Goal: Transaction & Acquisition: Purchase product/service

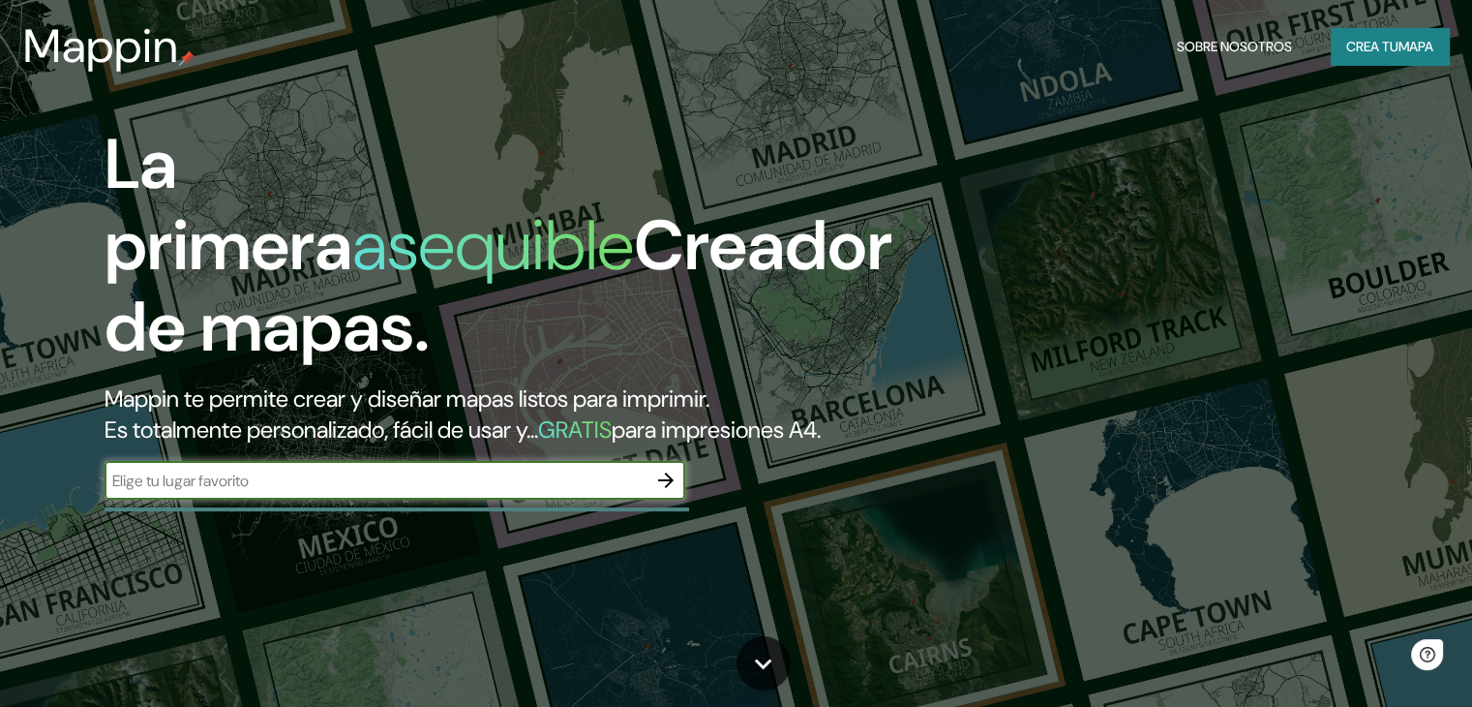
scroll to position [290, 0]
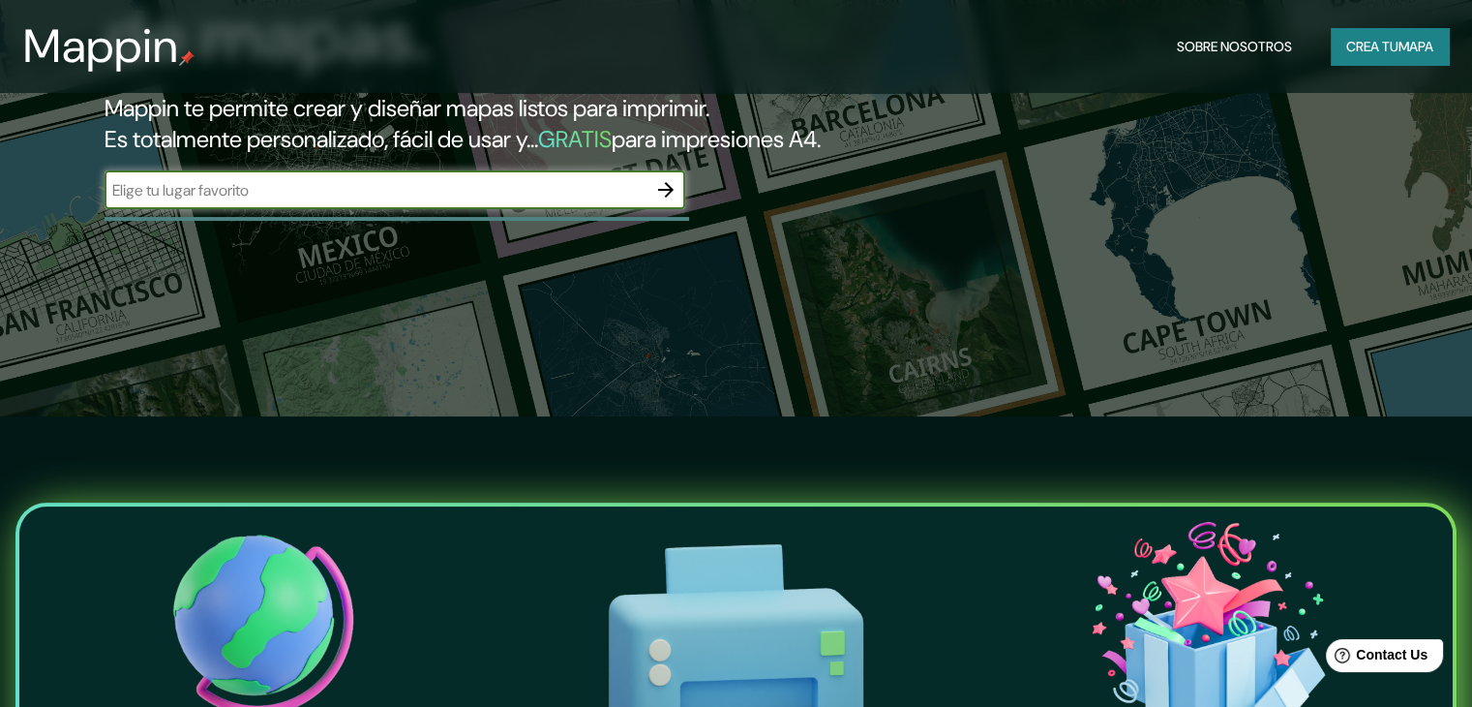
click at [456, 201] on input "text" at bounding box center [376, 190] width 542 height 22
type input "manizales [PERSON_NAME]"
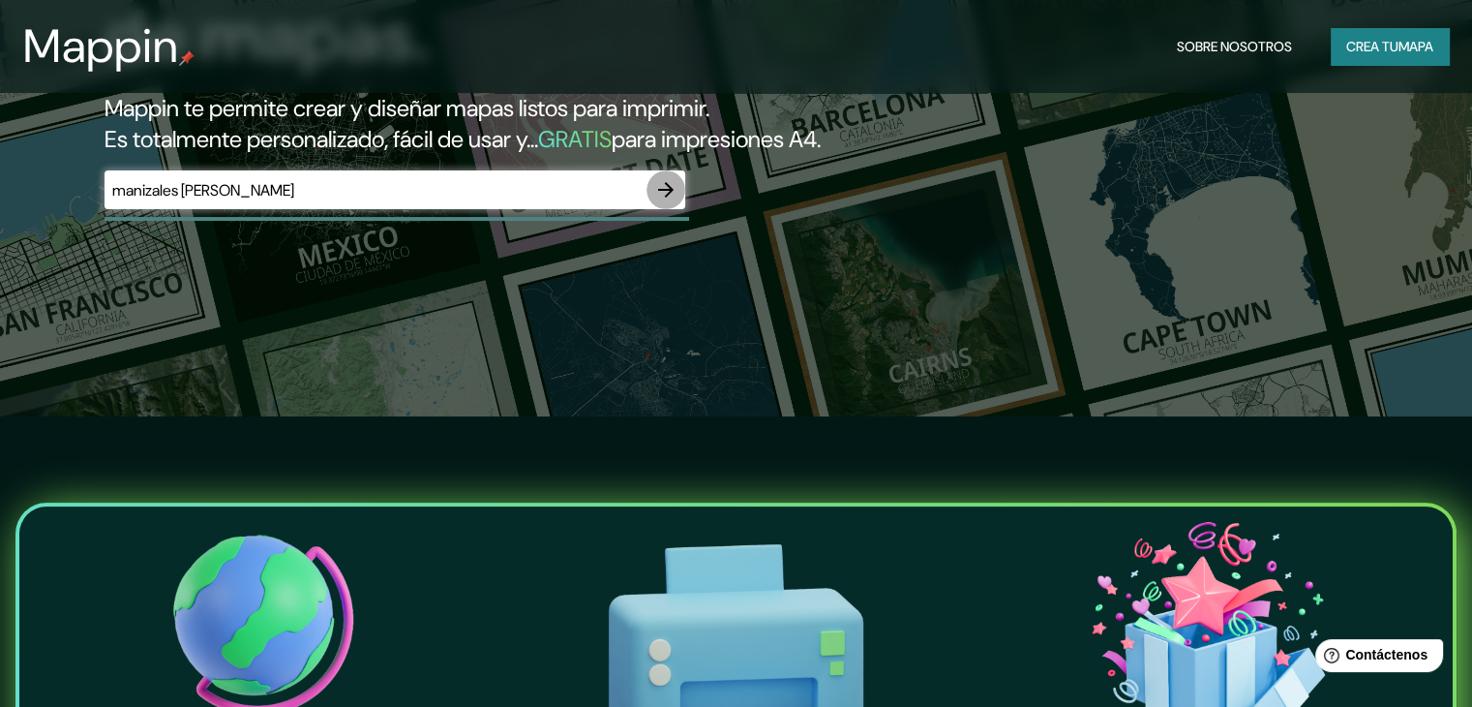
click at [675, 201] on icon "button" at bounding box center [665, 189] width 23 height 23
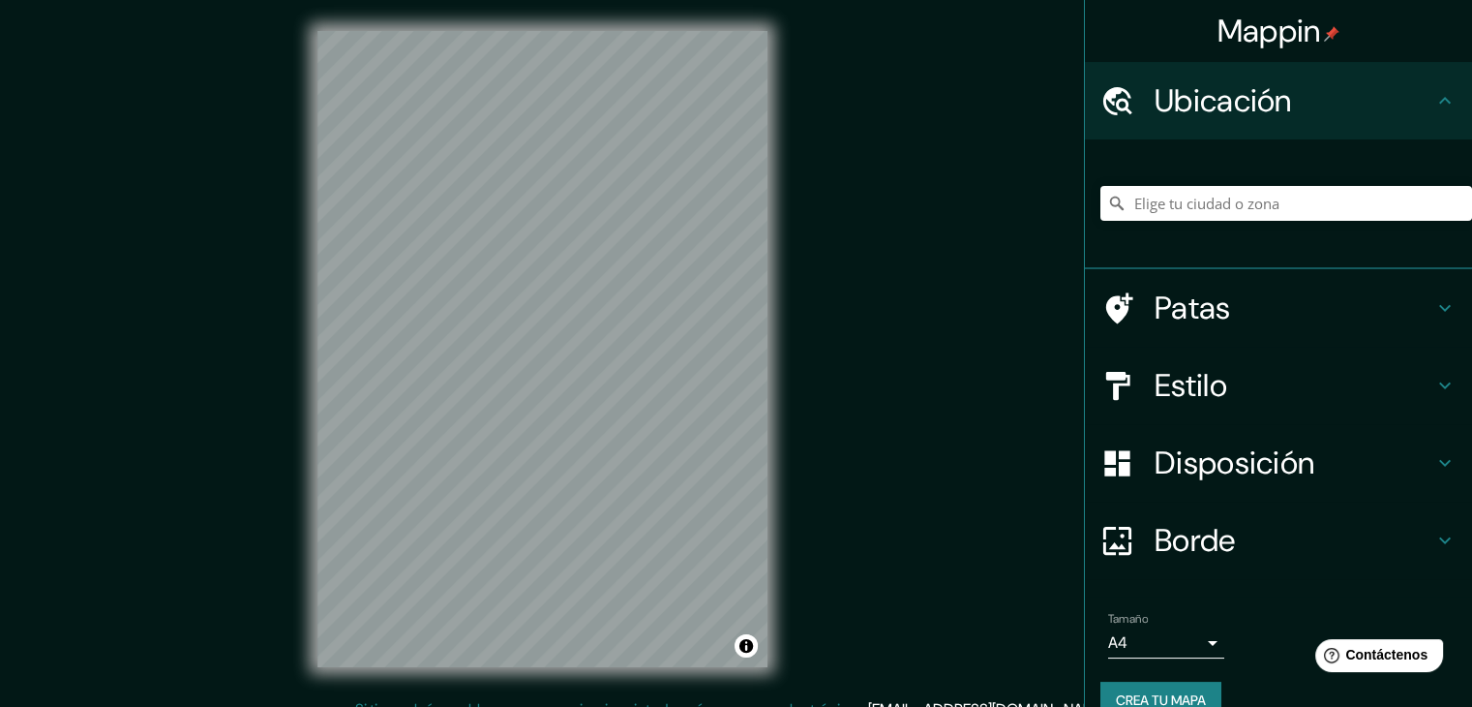
scroll to position [34, 0]
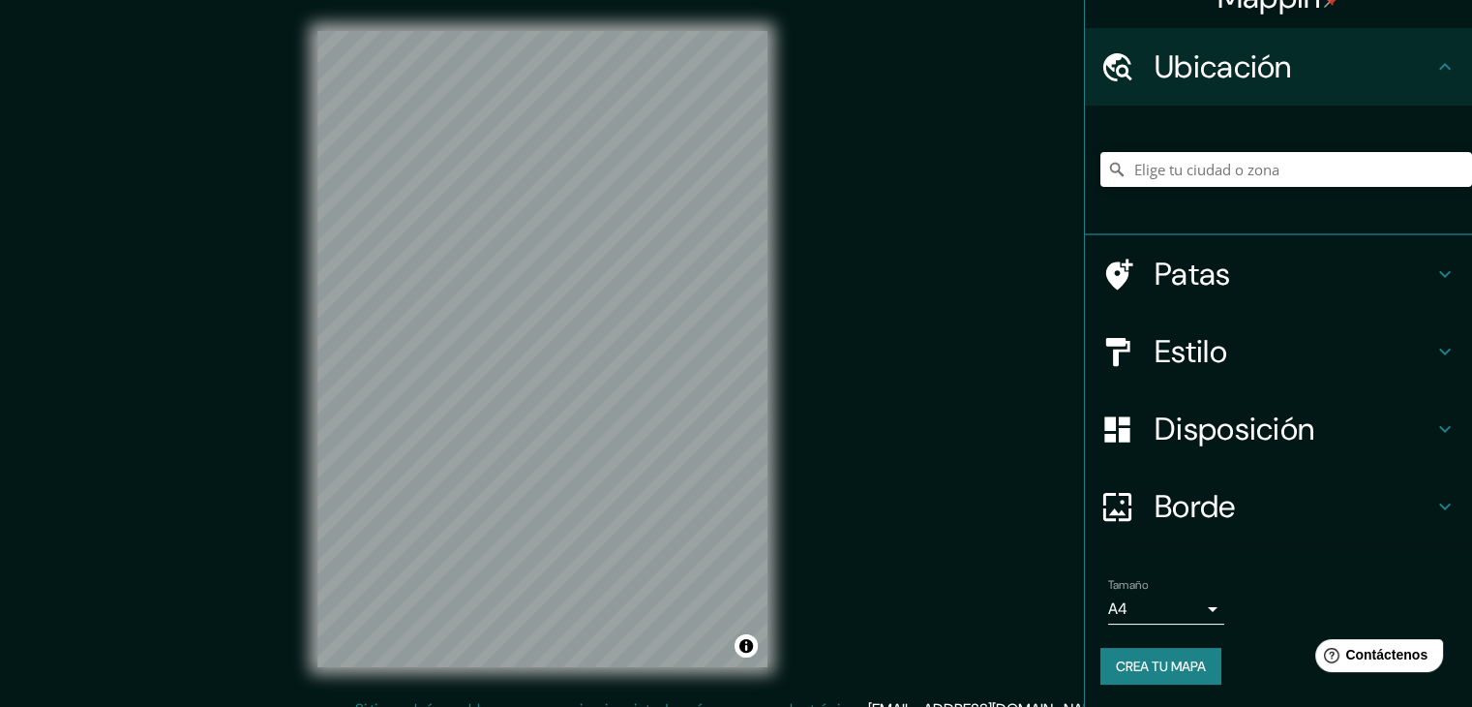
click at [1141, 663] on font "Crea tu mapa" at bounding box center [1161, 665] width 90 height 17
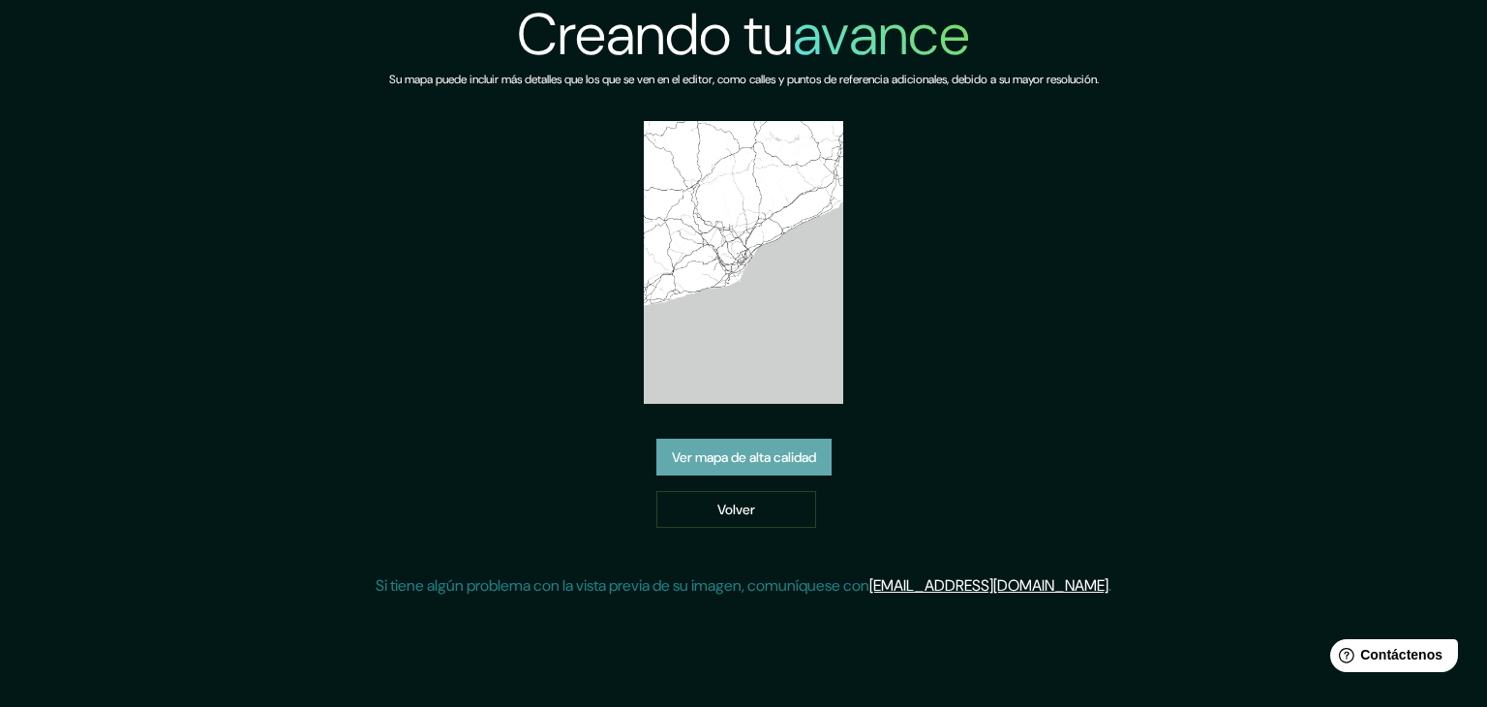
click at [801, 448] on font "Ver mapa de alta calidad" at bounding box center [744, 456] width 144 height 17
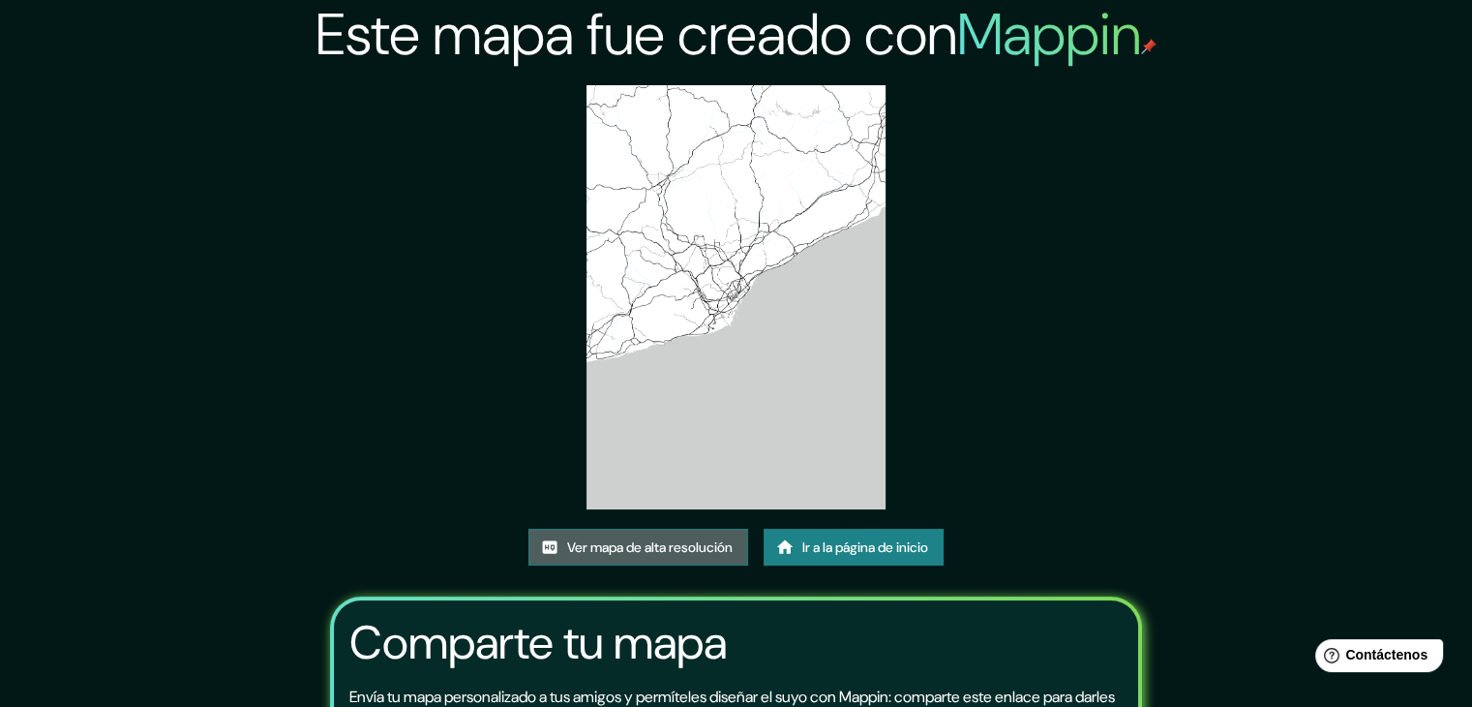
click at [649, 541] on font "Ver mapa de alta resolución" at bounding box center [650, 546] width 166 height 17
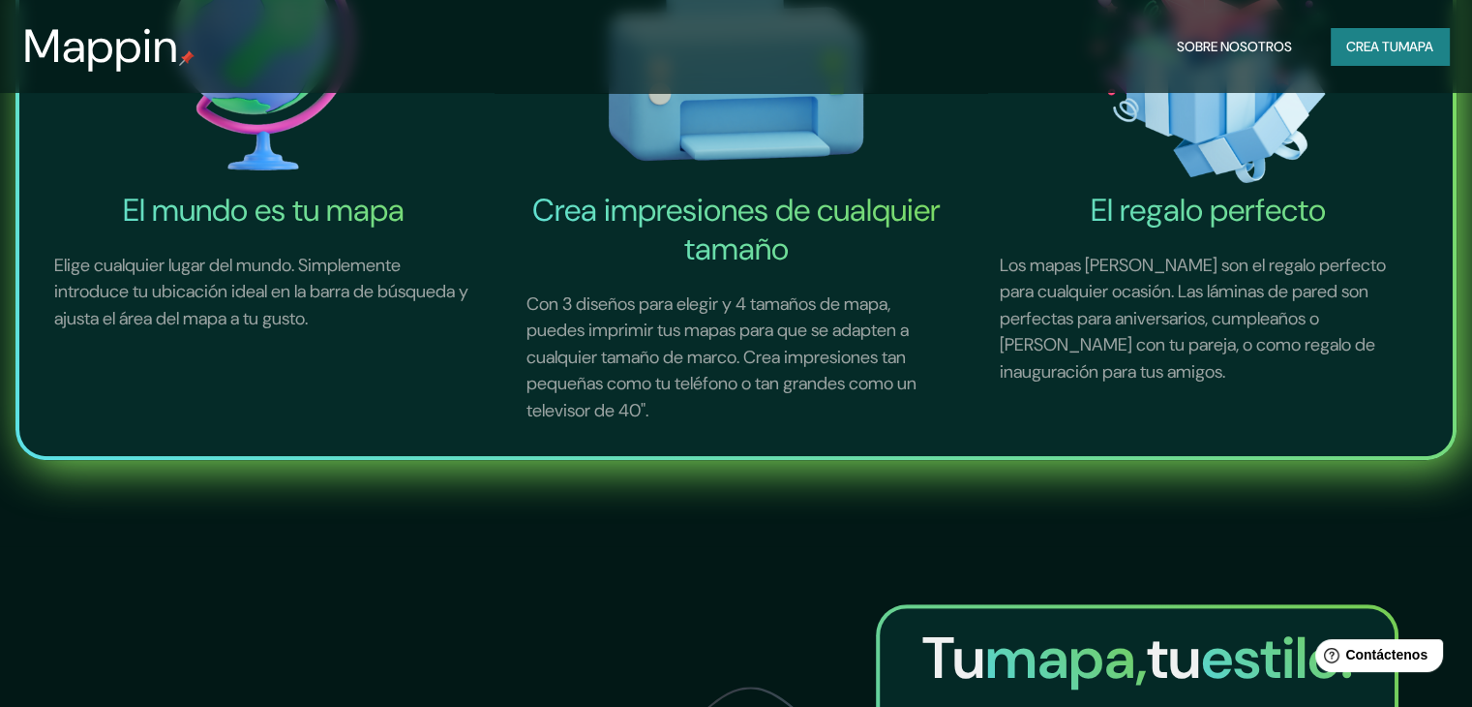
scroll to position [774, 0]
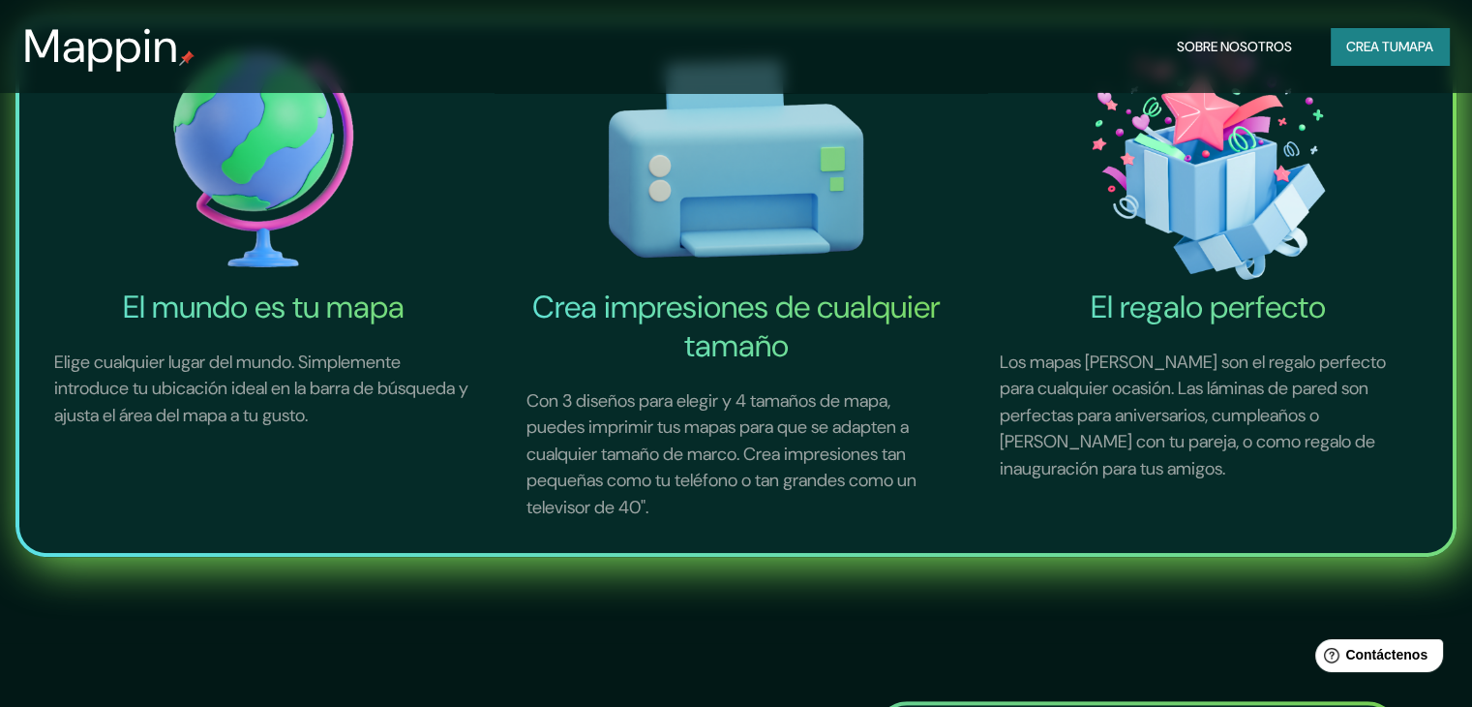
click at [288, 184] on img at bounding box center [263, 159] width 465 height 258
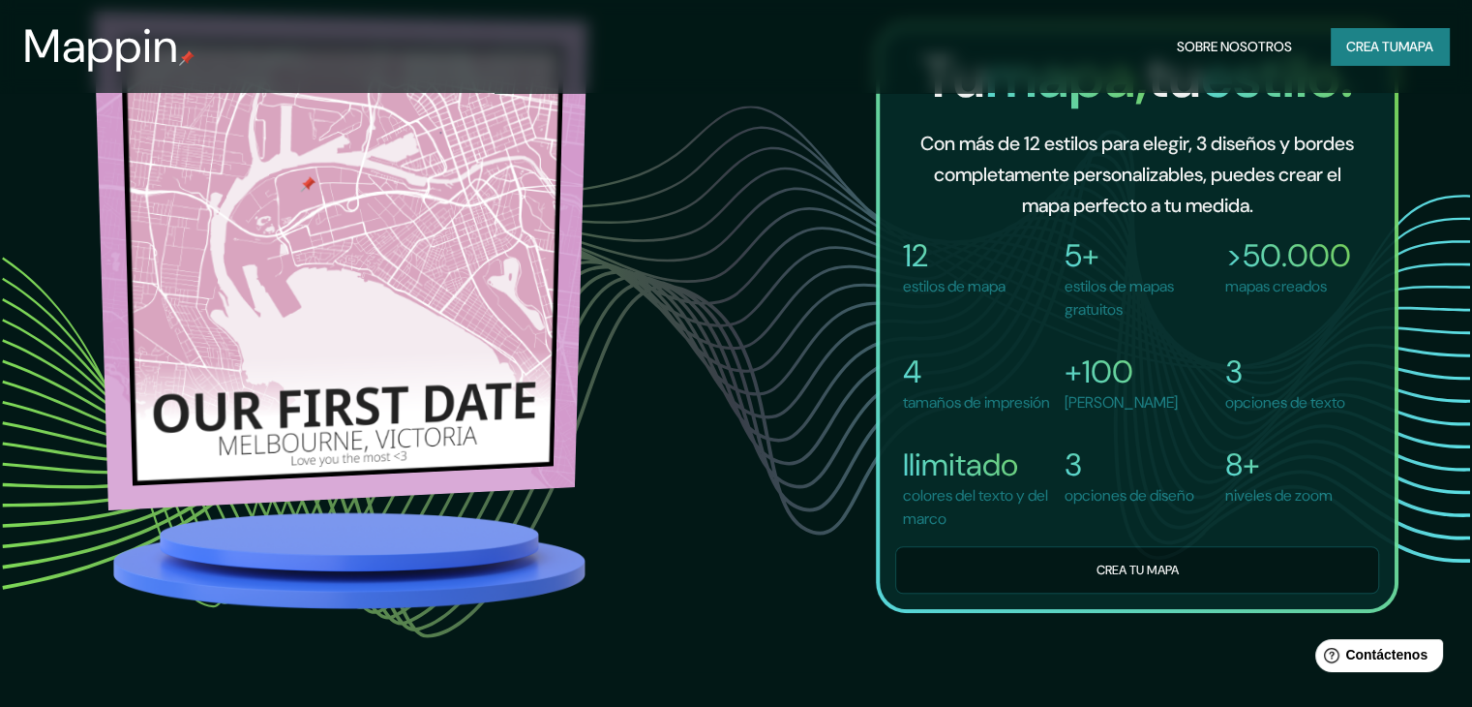
scroll to position [1355, 0]
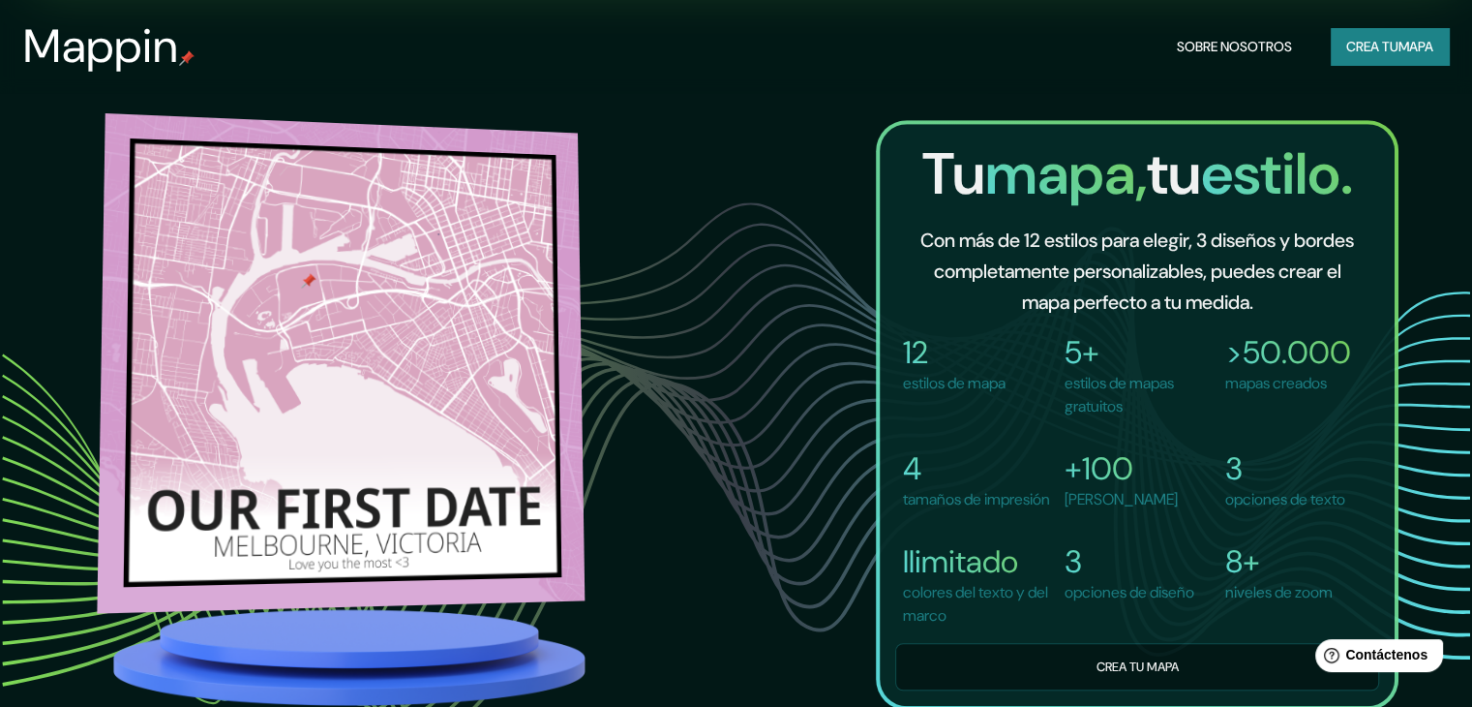
click at [444, 317] on img at bounding box center [342, 360] width 488 height 500
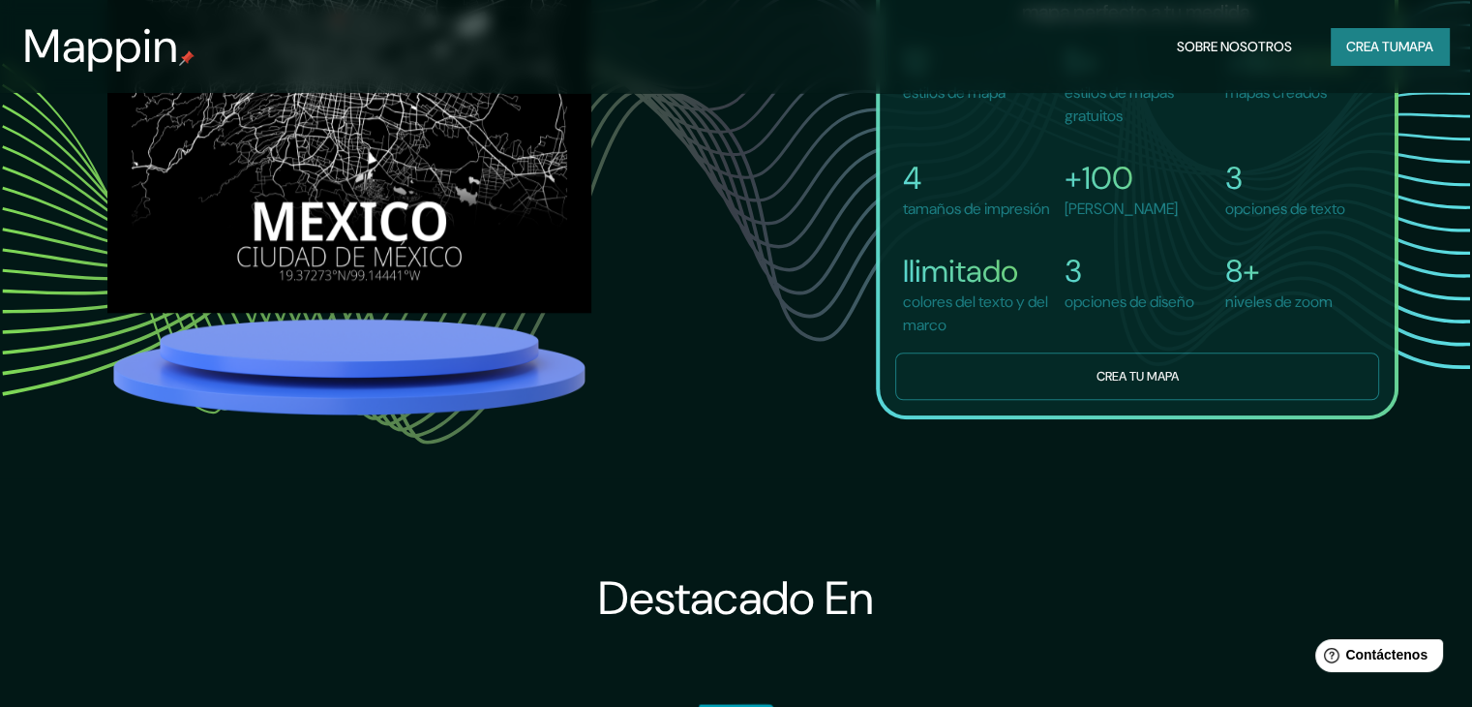
scroll to position [1549, 0]
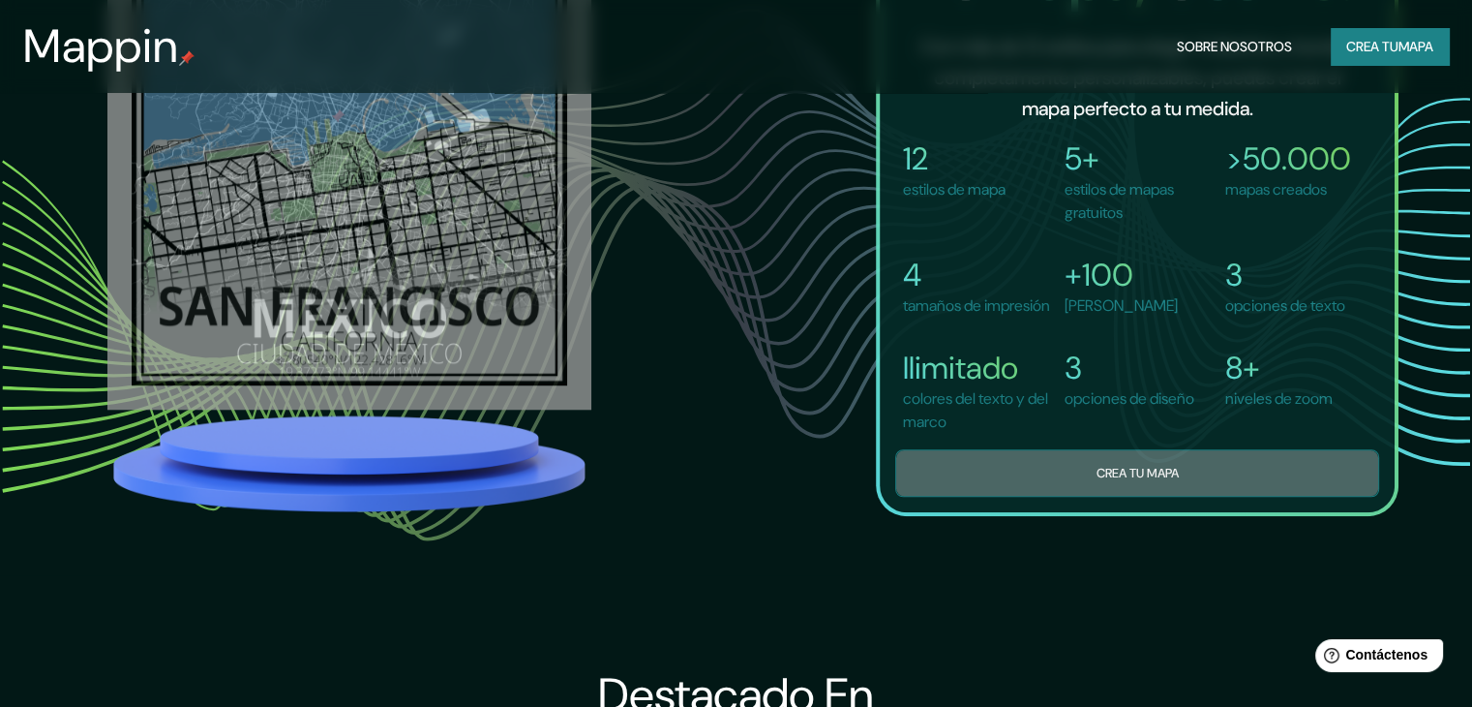
click at [1081, 479] on button "Crea tu mapa" at bounding box center [1137, 472] width 484 height 47
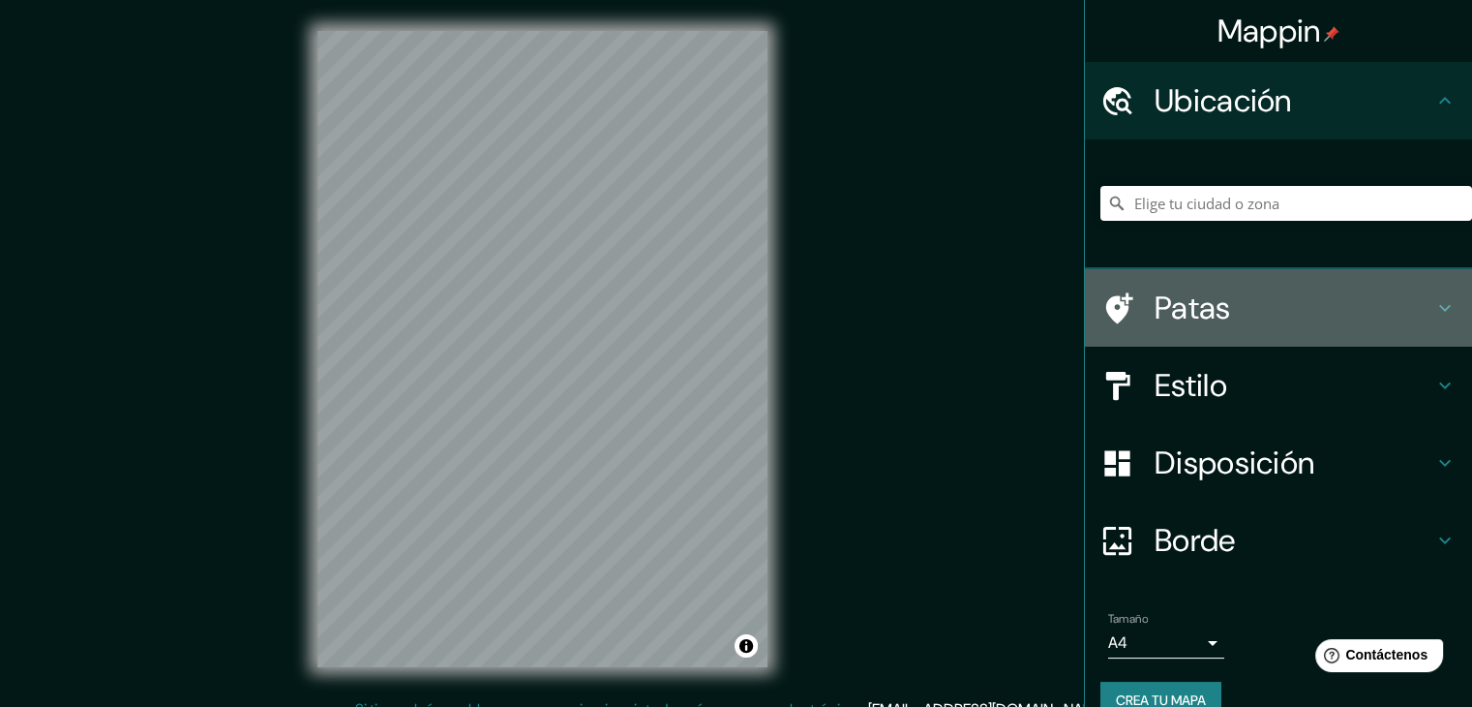
click at [1176, 312] on font "Patas" at bounding box center [1193, 308] width 76 height 41
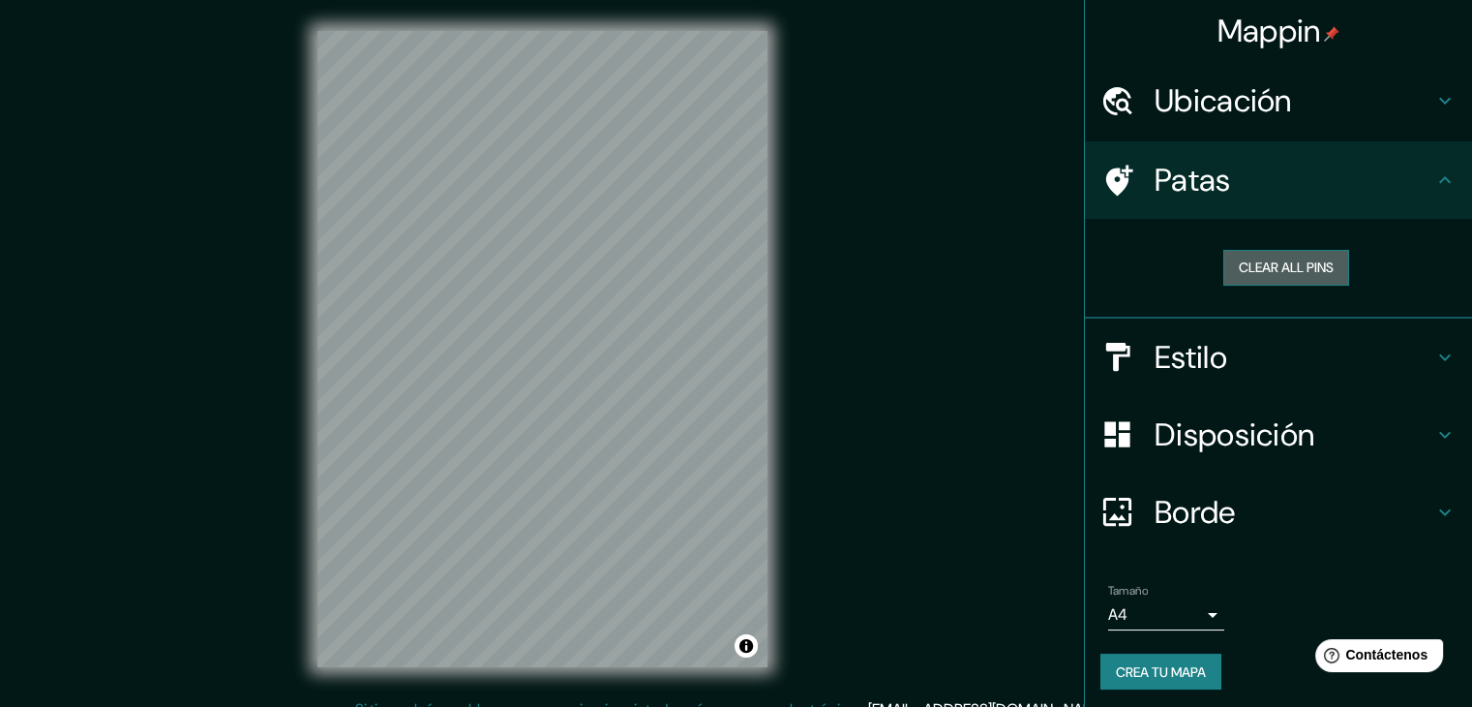
click at [1242, 273] on button "Clear all pins" at bounding box center [1287, 268] width 126 height 36
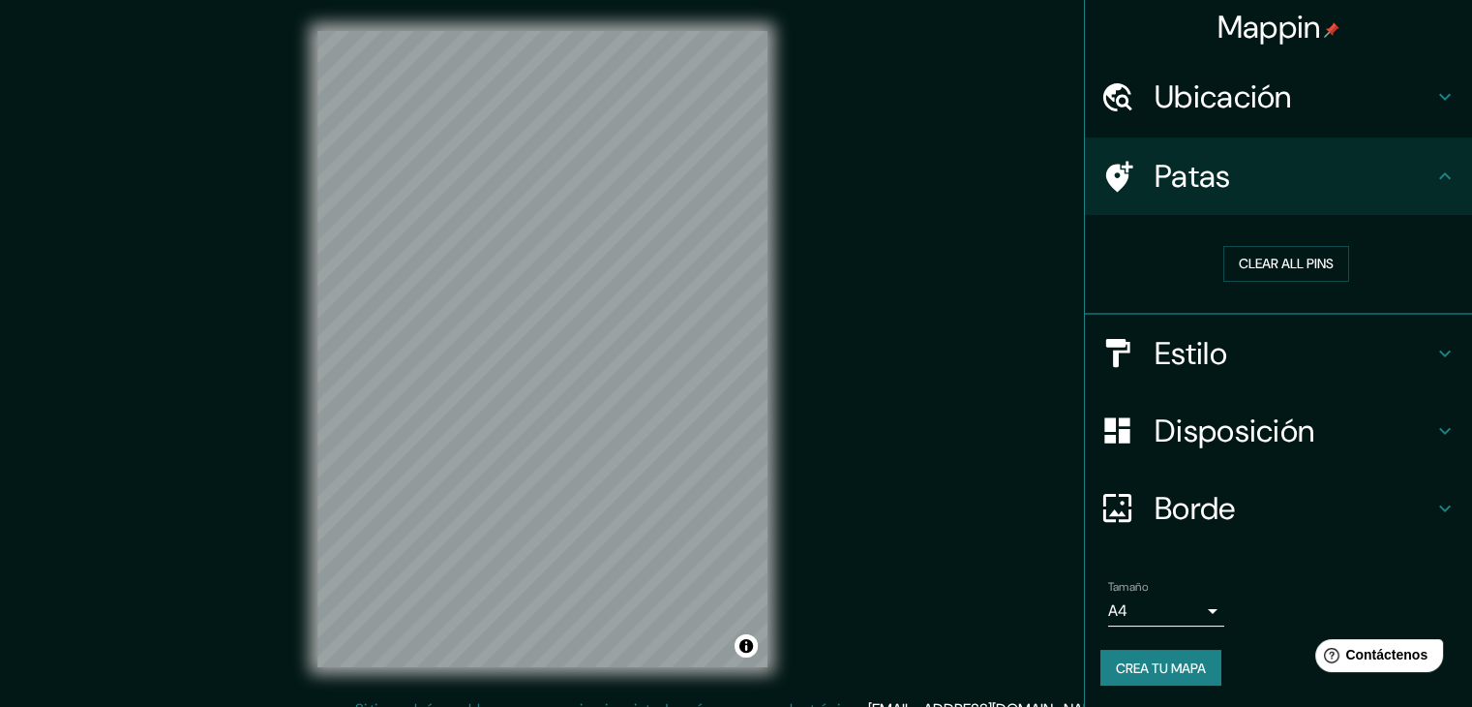
scroll to position [22, 0]
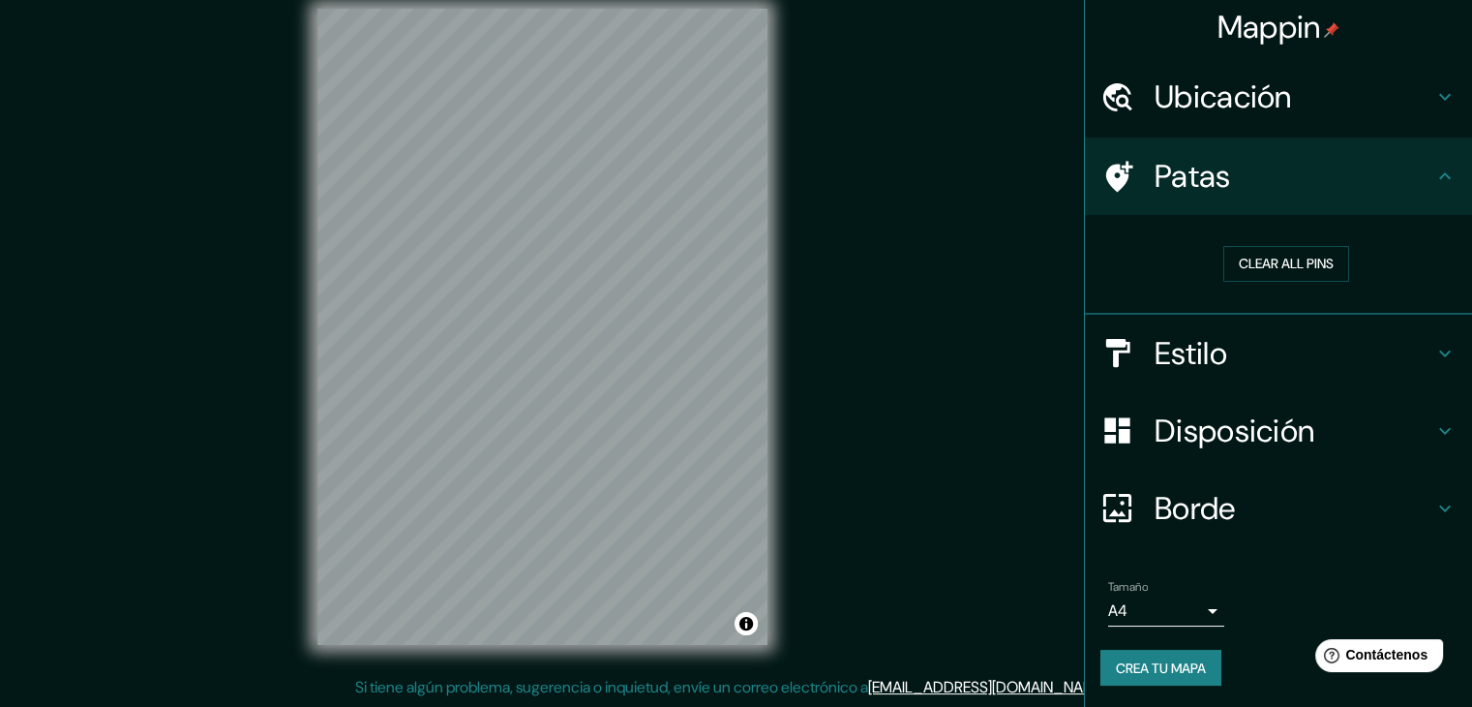
click at [1159, 650] on button "Crea tu mapa" at bounding box center [1161, 668] width 121 height 37
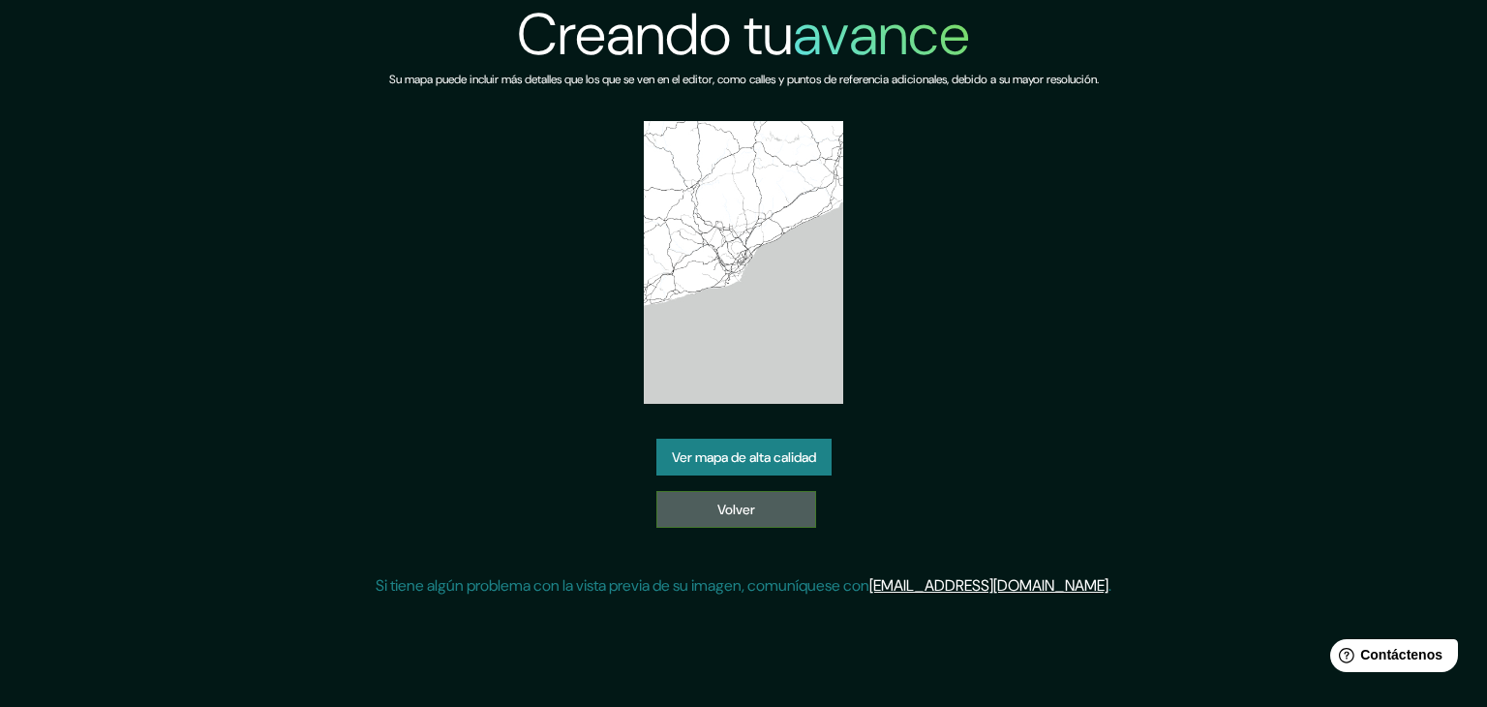
click at [712, 504] on link "Volver" at bounding box center [736, 509] width 160 height 37
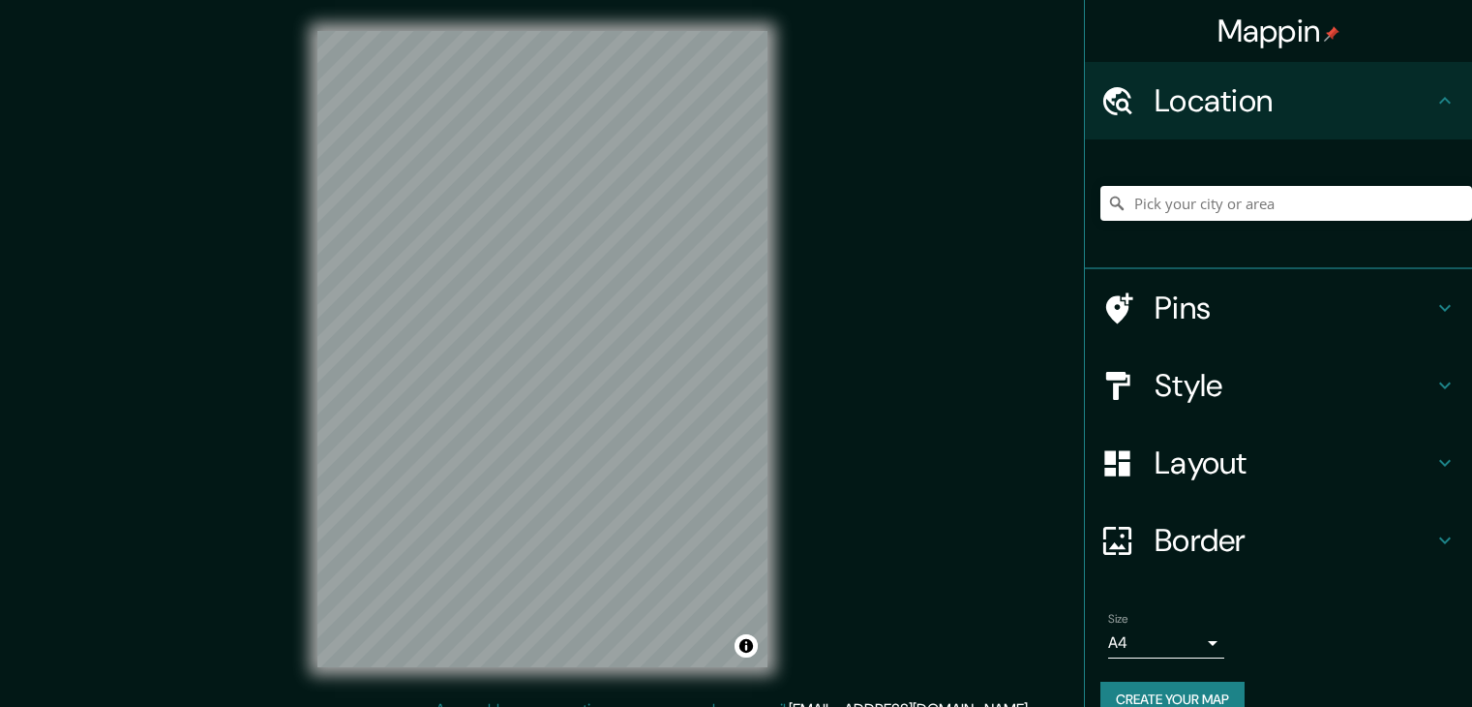
scroll to position [22, 0]
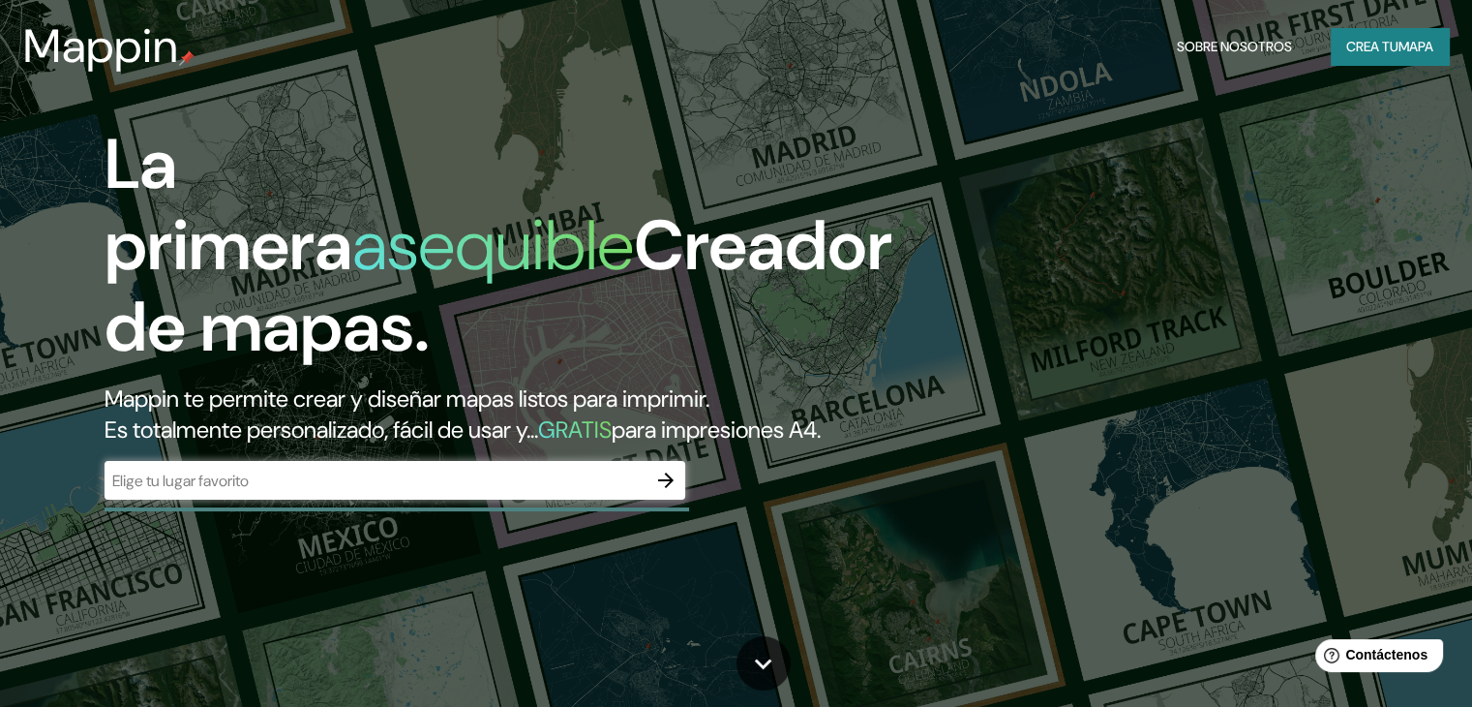
click at [257, 499] on div "​" at bounding box center [395, 480] width 581 height 39
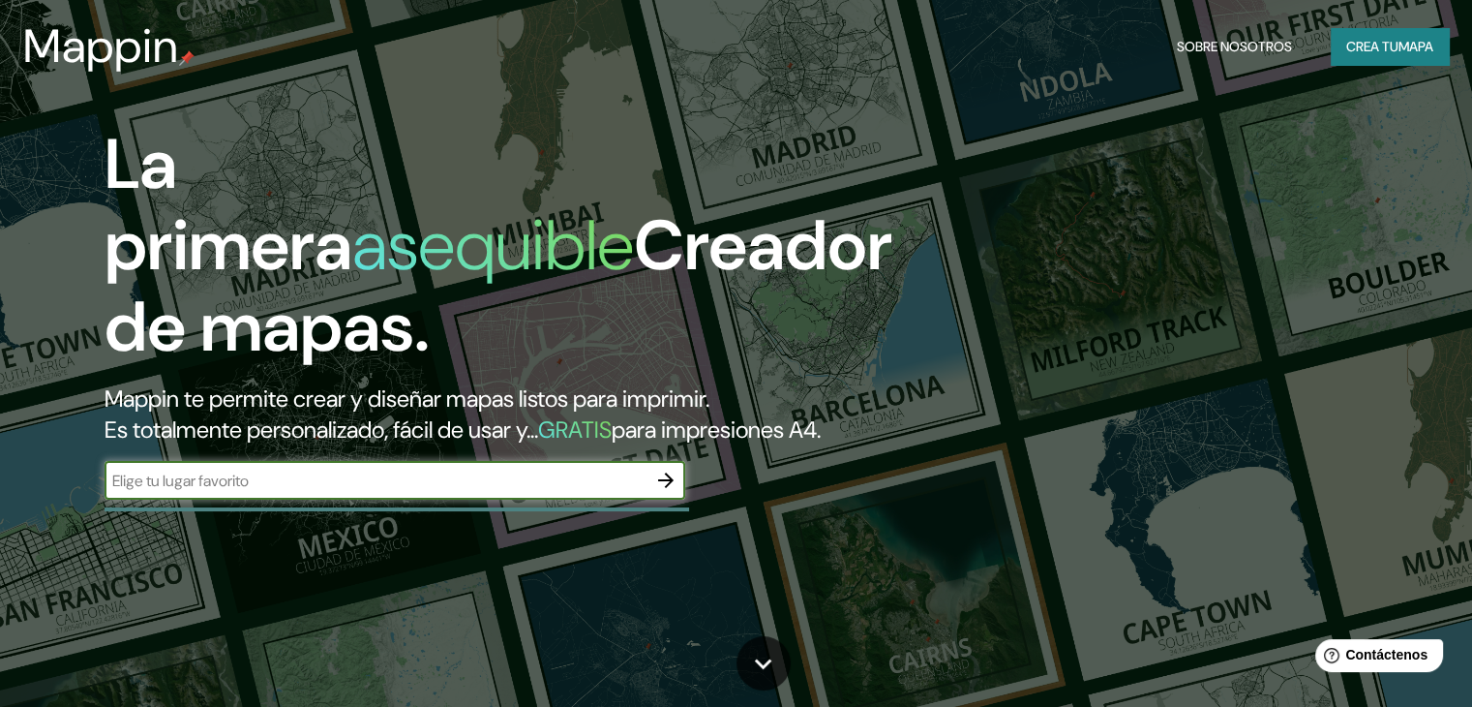
scroll to position [194, 0]
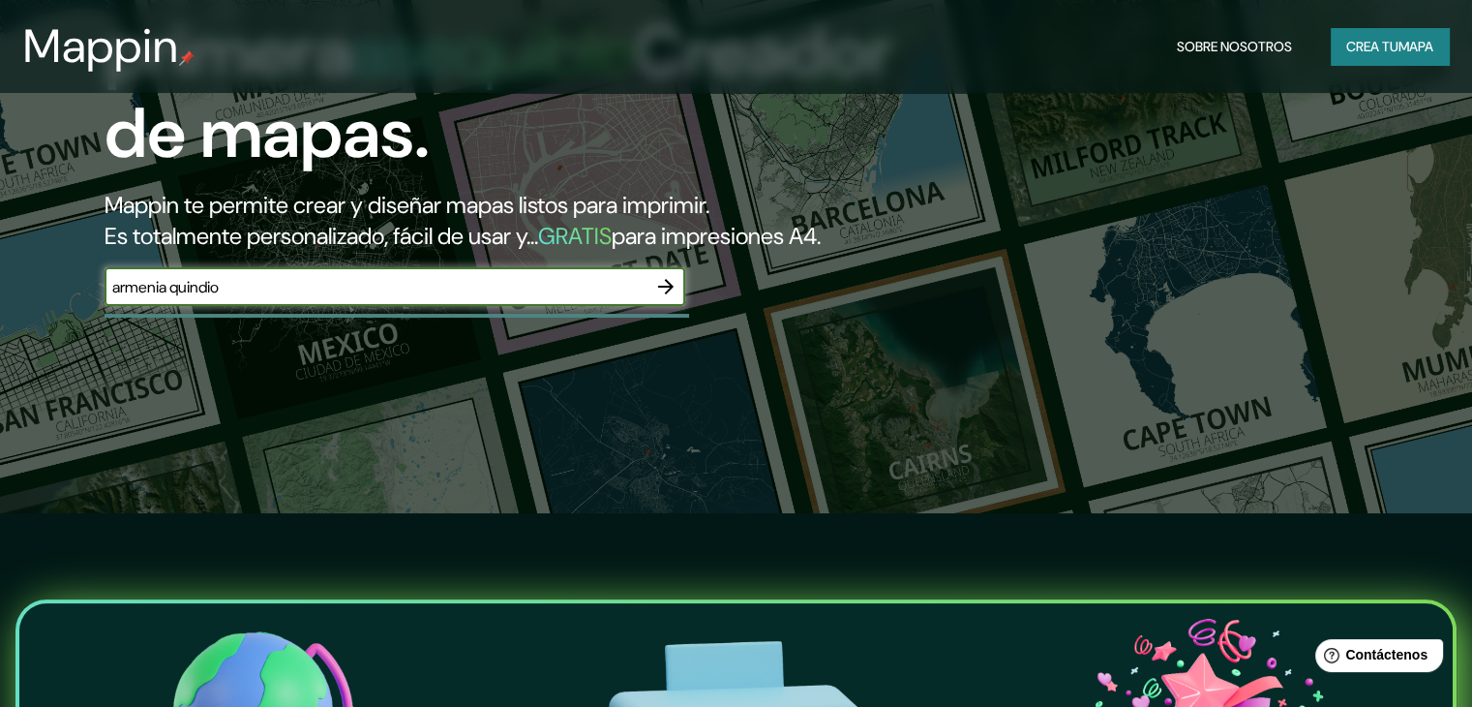
type input "armenia quindio"
click at [664, 298] on icon "button" at bounding box center [665, 286] width 23 height 23
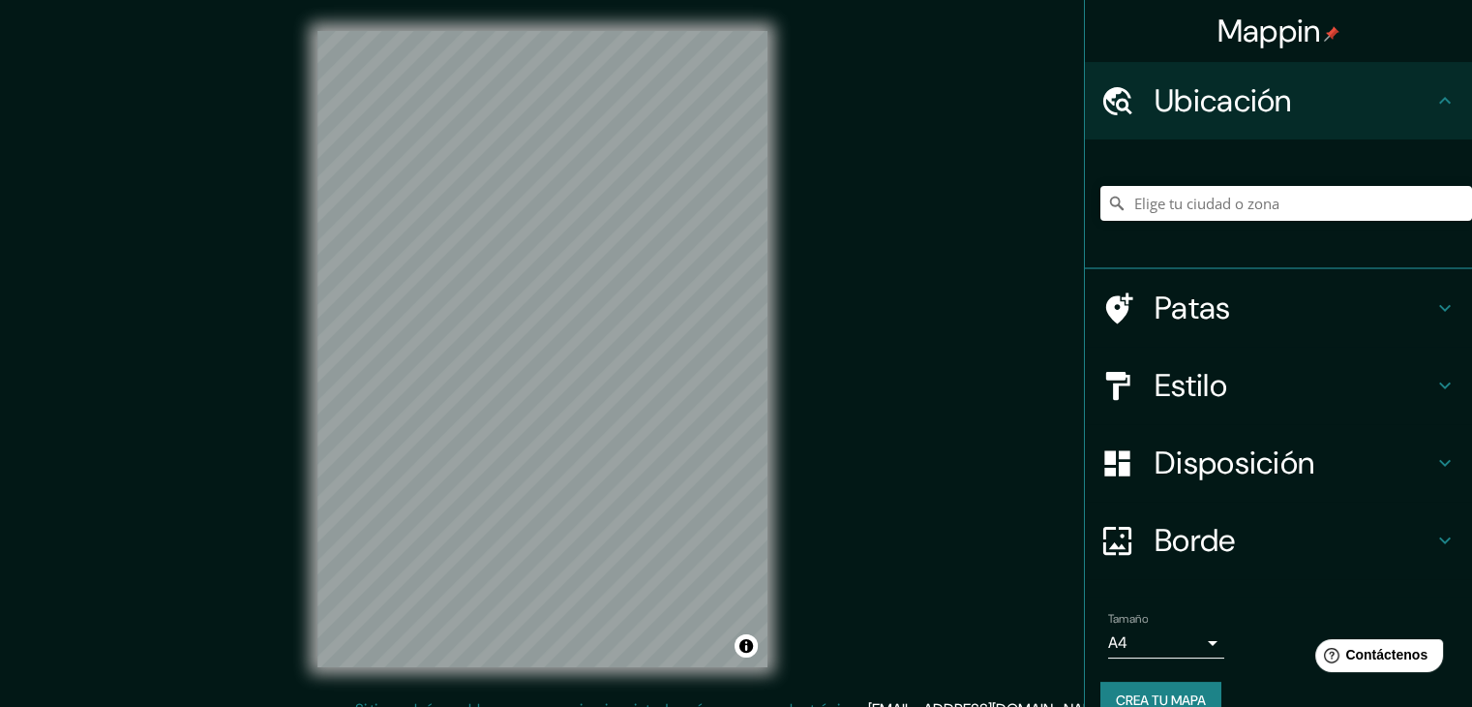
scroll to position [34, 0]
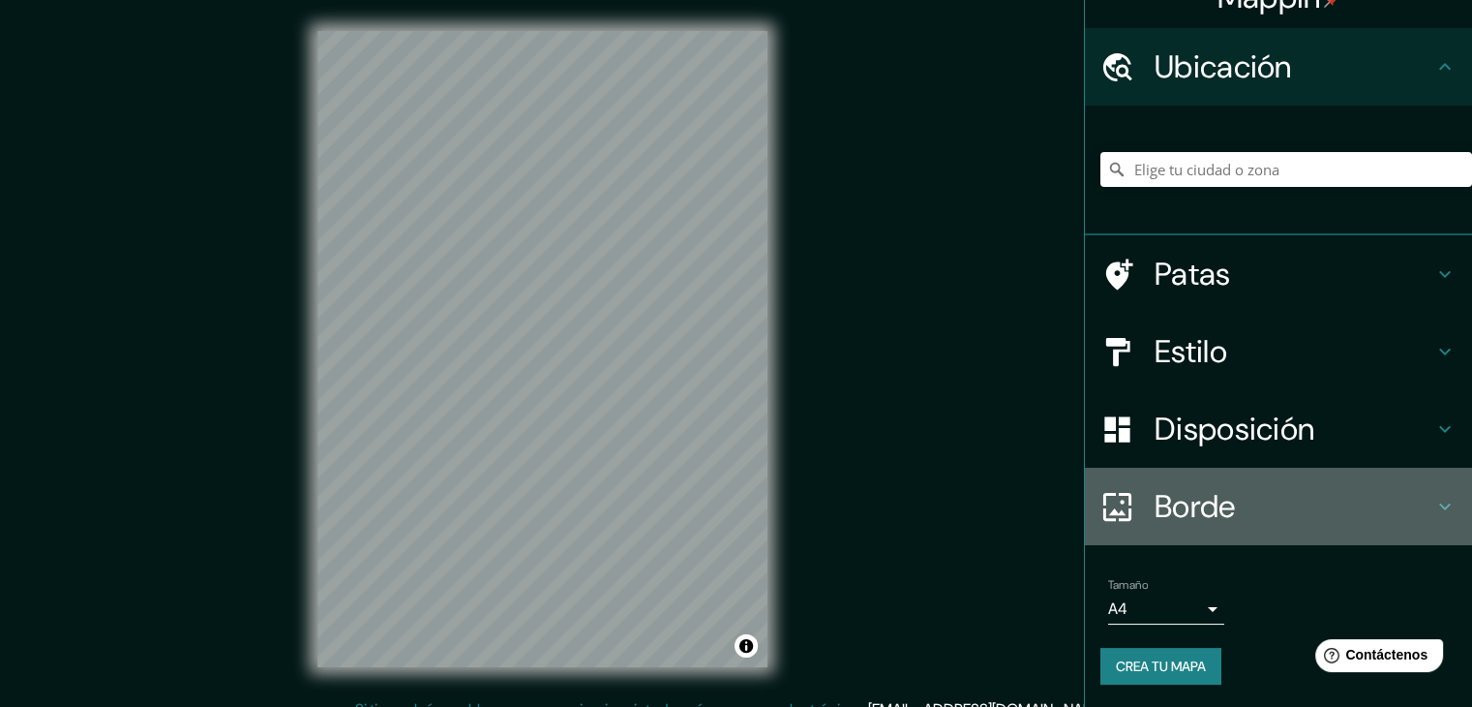
click at [1176, 496] on font "Borde" at bounding box center [1195, 506] width 81 height 41
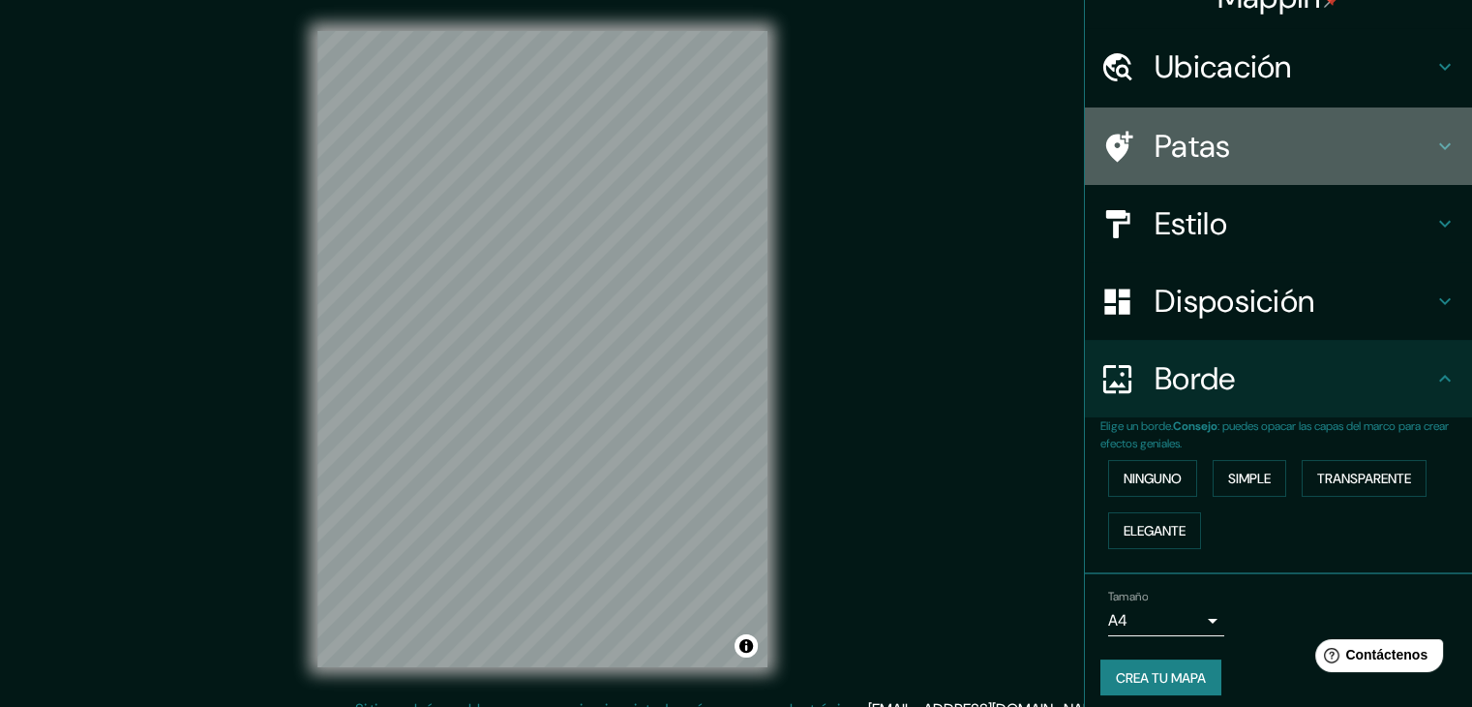
click at [1203, 173] on div "Patas" at bounding box center [1278, 145] width 387 height 77
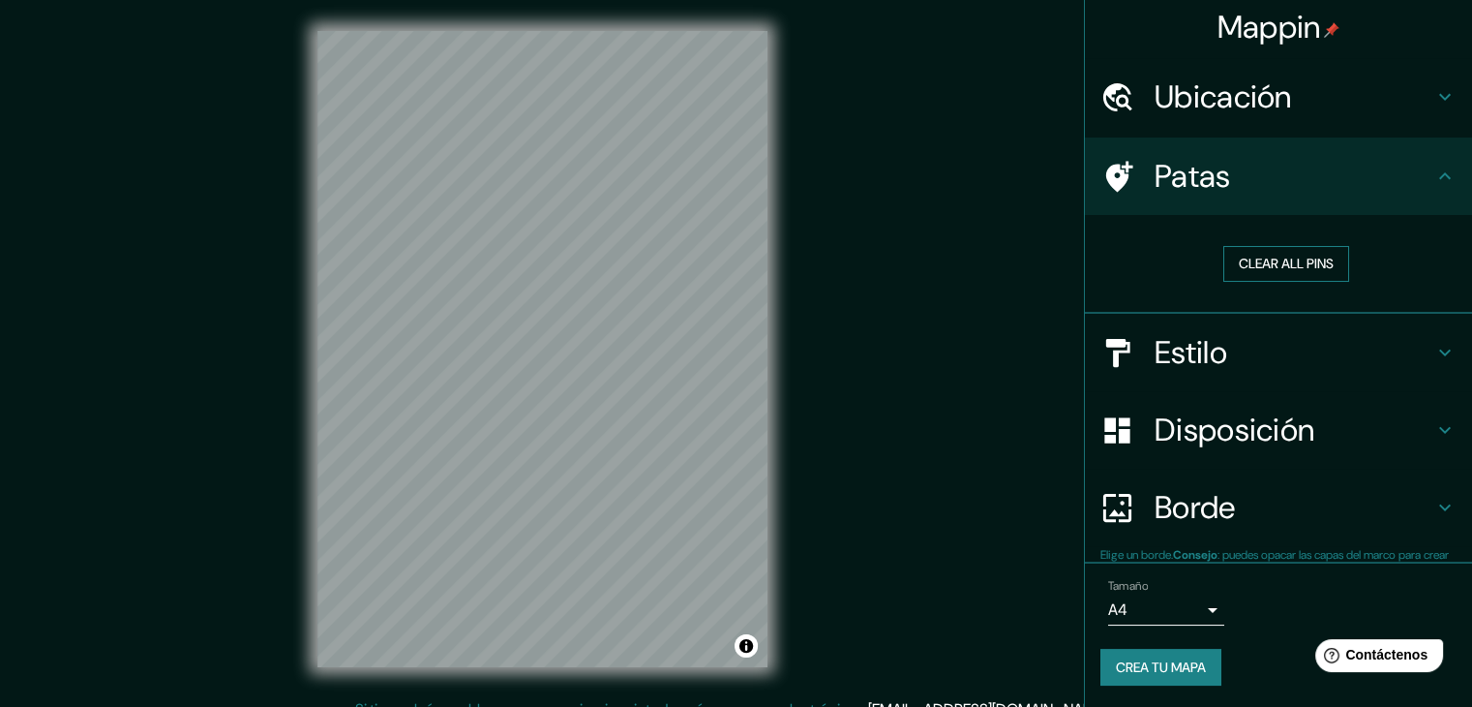
scroll to position [4, 0]
click at [1197, 351] on font "Estilo" at bounding box center [1191, 353] width 73 height 41
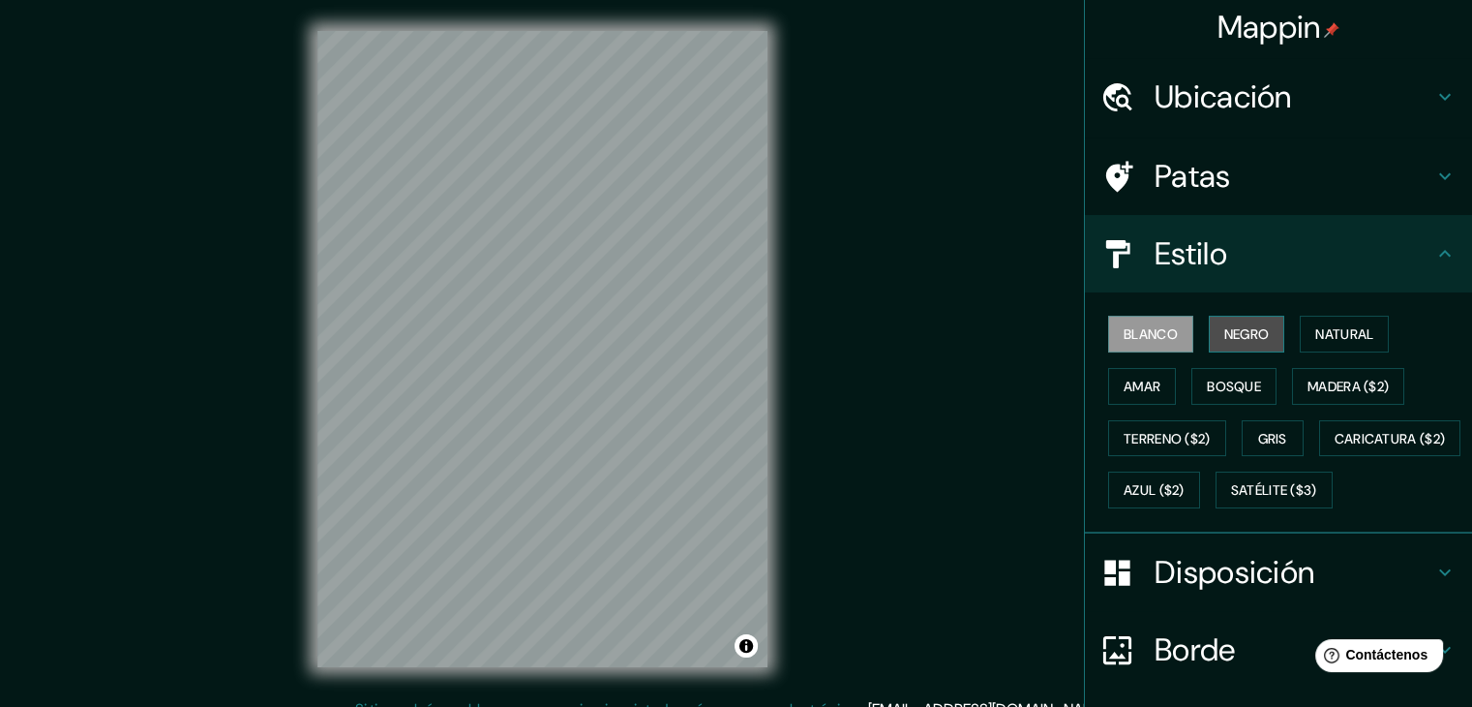
click at [1244, 325] on font "Negro" at bounding box center [1247, 333] width 45 height 17
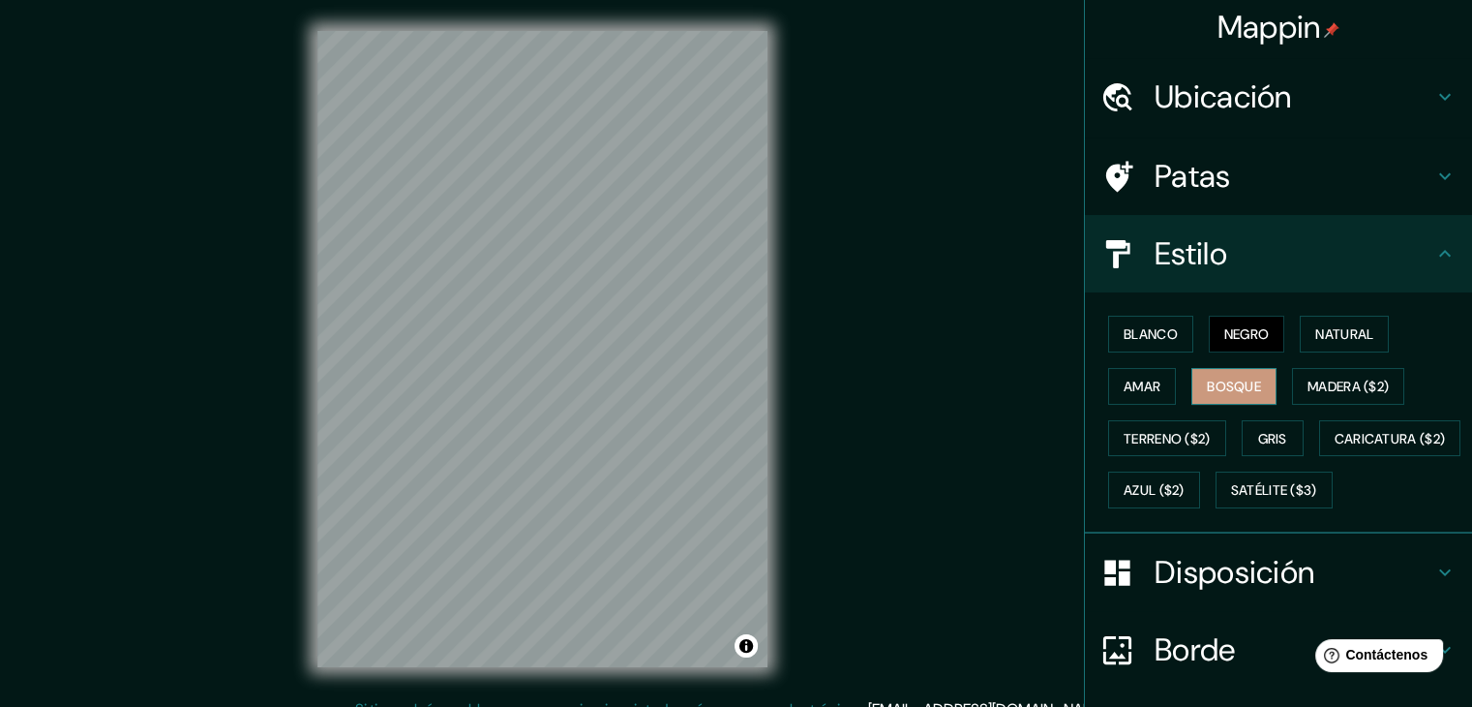
click at [1220, 388] on font "Bosque" at bounding box center [1234, 386] width 54 height 17
click at [1158, 393] on button "Amar" at bounding box center [1142, 386] width 68 height 37
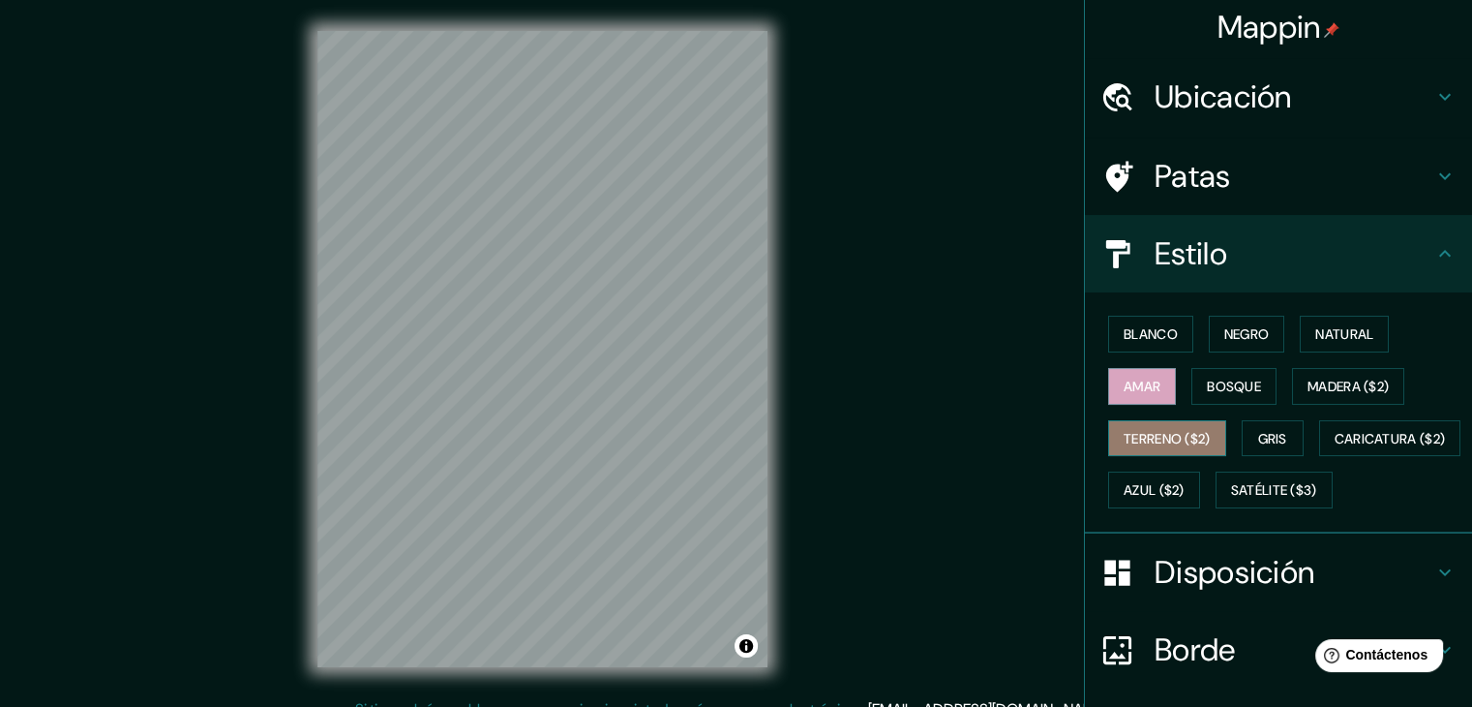
click at [1146, 430] on font "Terreno ($2)" at bounding box center [1167, 438] width 87 height 17
click at [780, 235] on div "© Mapbox © OpenStreetMap Improve this map" at bounding box center [543, 349] width 512 height 698
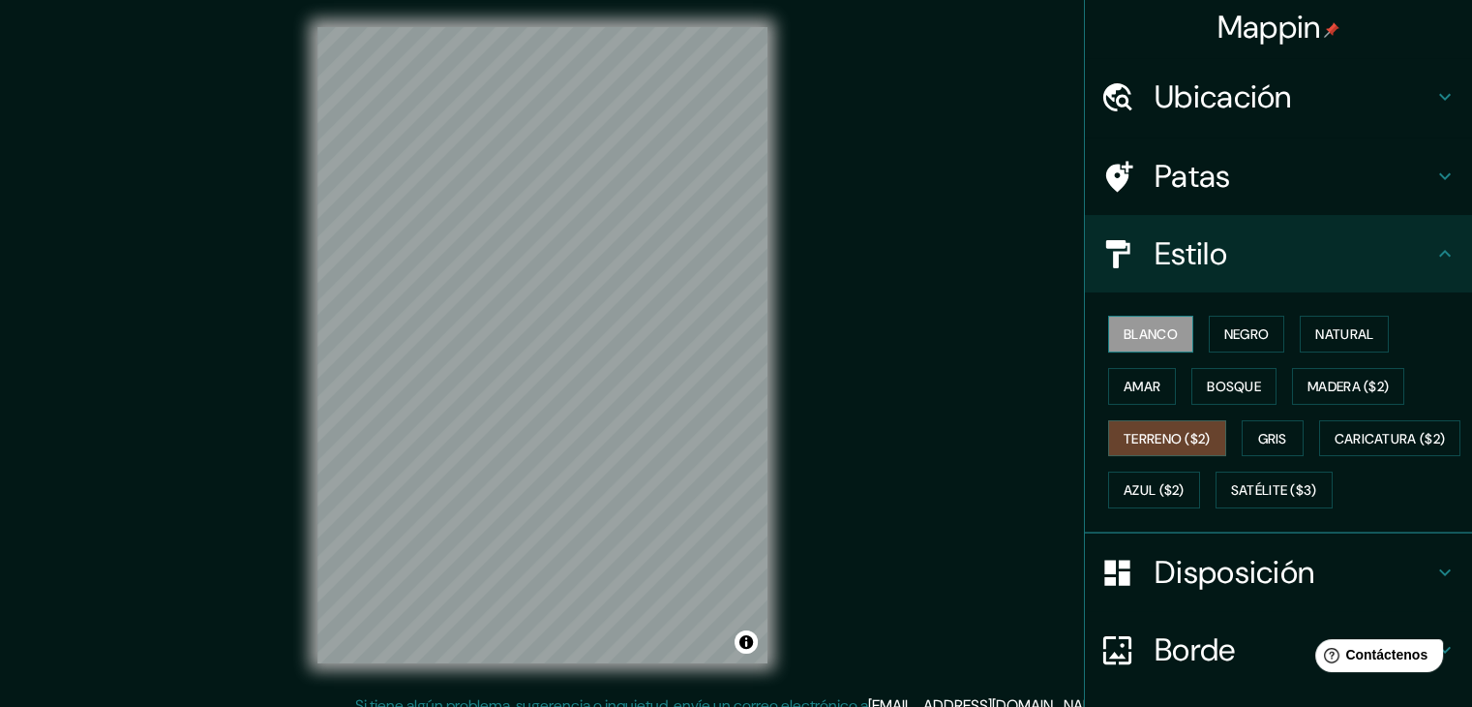
click at [1153, 330] on font "Blanco" at bounding box center [1151, 333] width 54 height 17
click at [287, 437] on div "© Mapbox © OpenStreetMap Improve this map" at bounding box center [543, 345] width 512 height 698
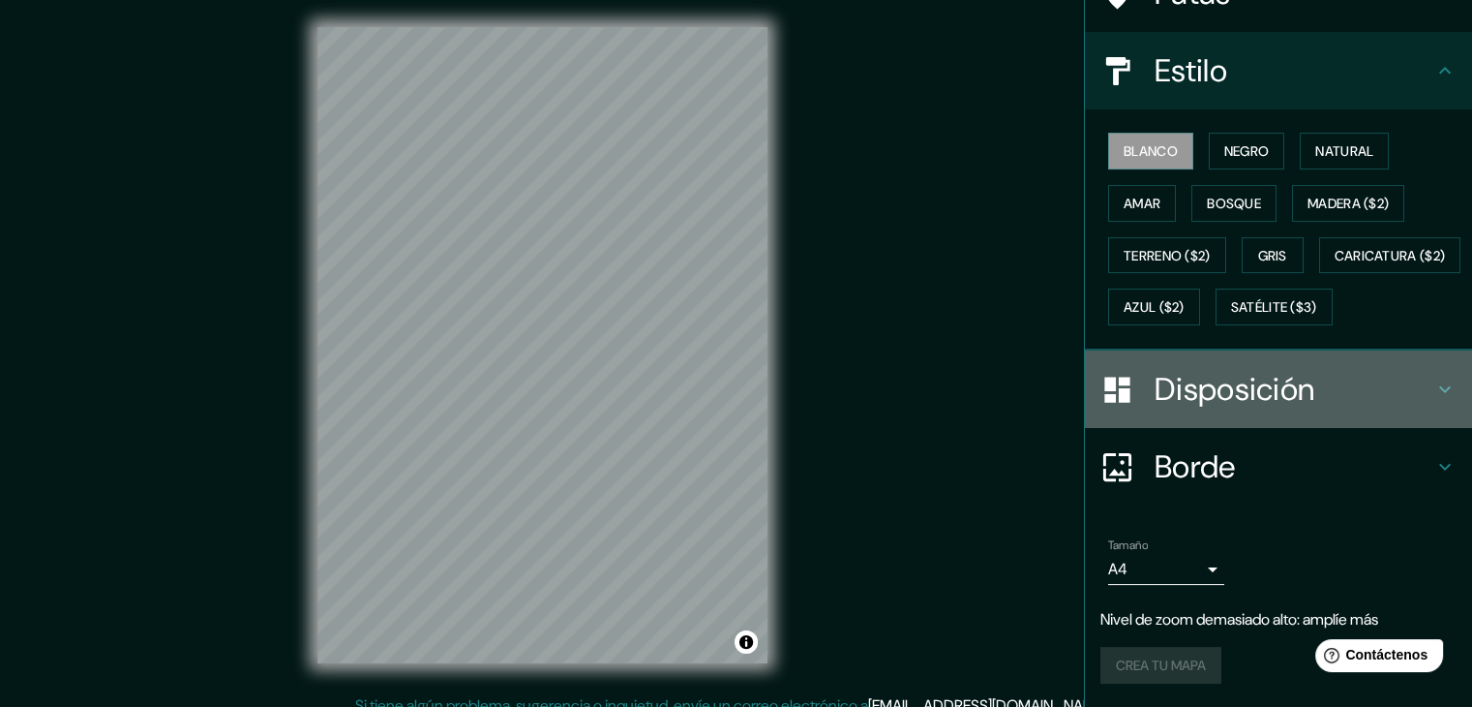
click at [1221, 409] on font "Disposición" at bounding box center [1235, 389] width 160 height 41
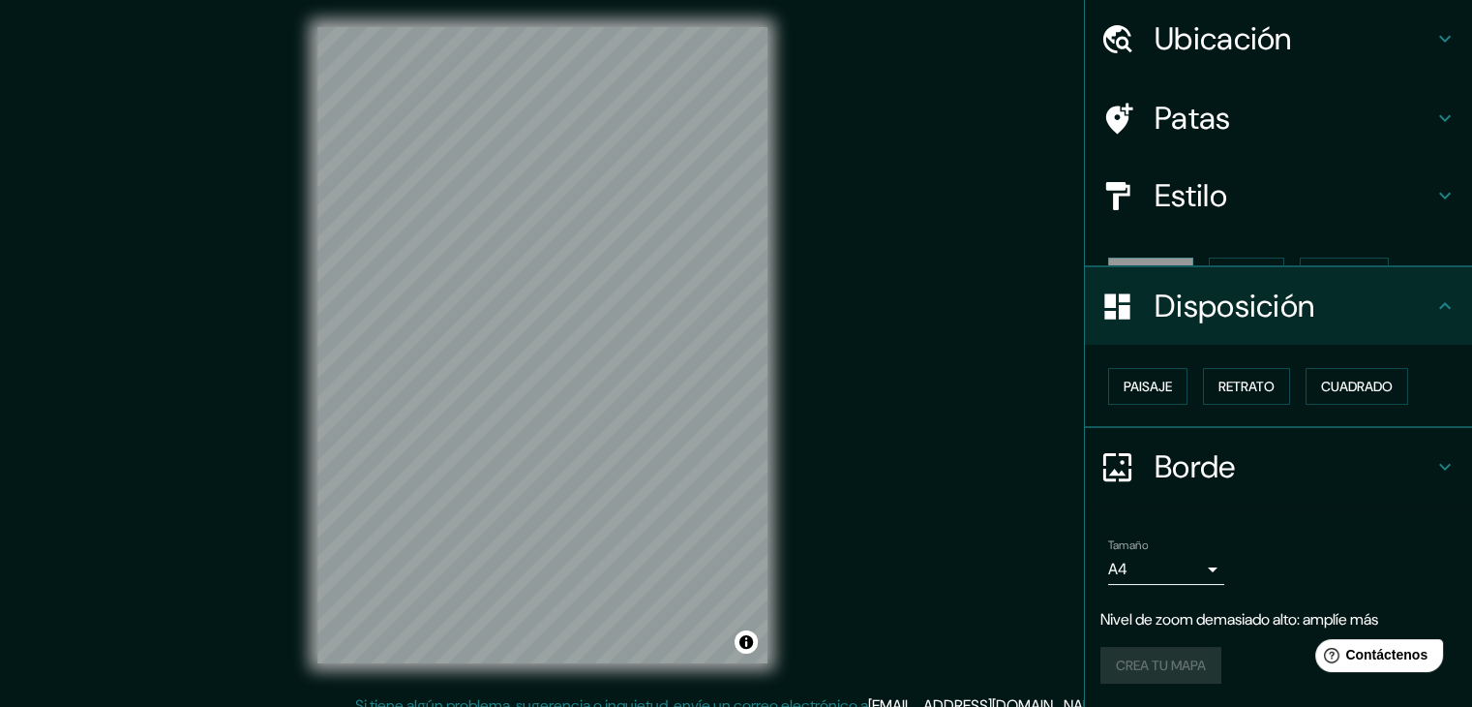
scroll to position [28, 0]
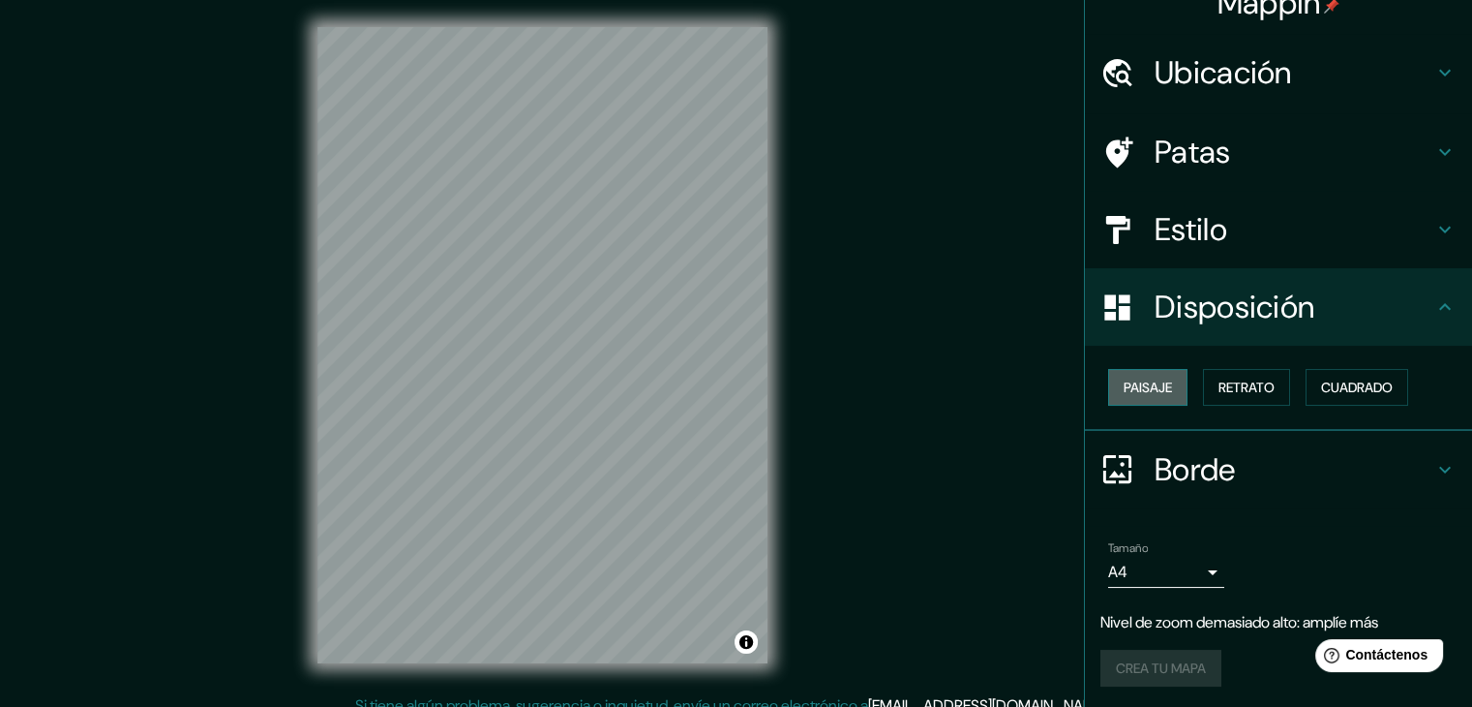
click at [1157, 386] on font "Paisaje" at bounding box center [1148, 387] width 48 height 17
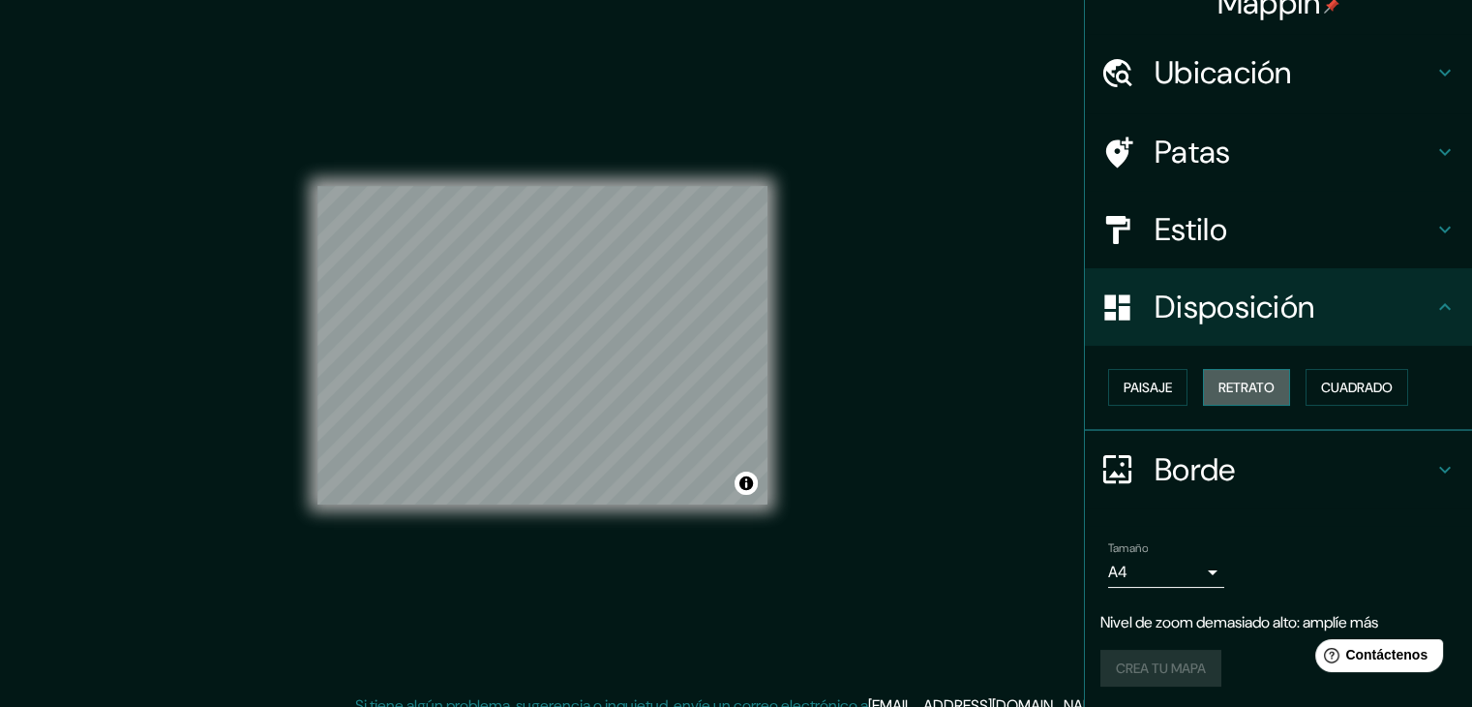
click at [1220, 379] on font "Retrato" at bounding box center [1247, 387] width 56 height 17
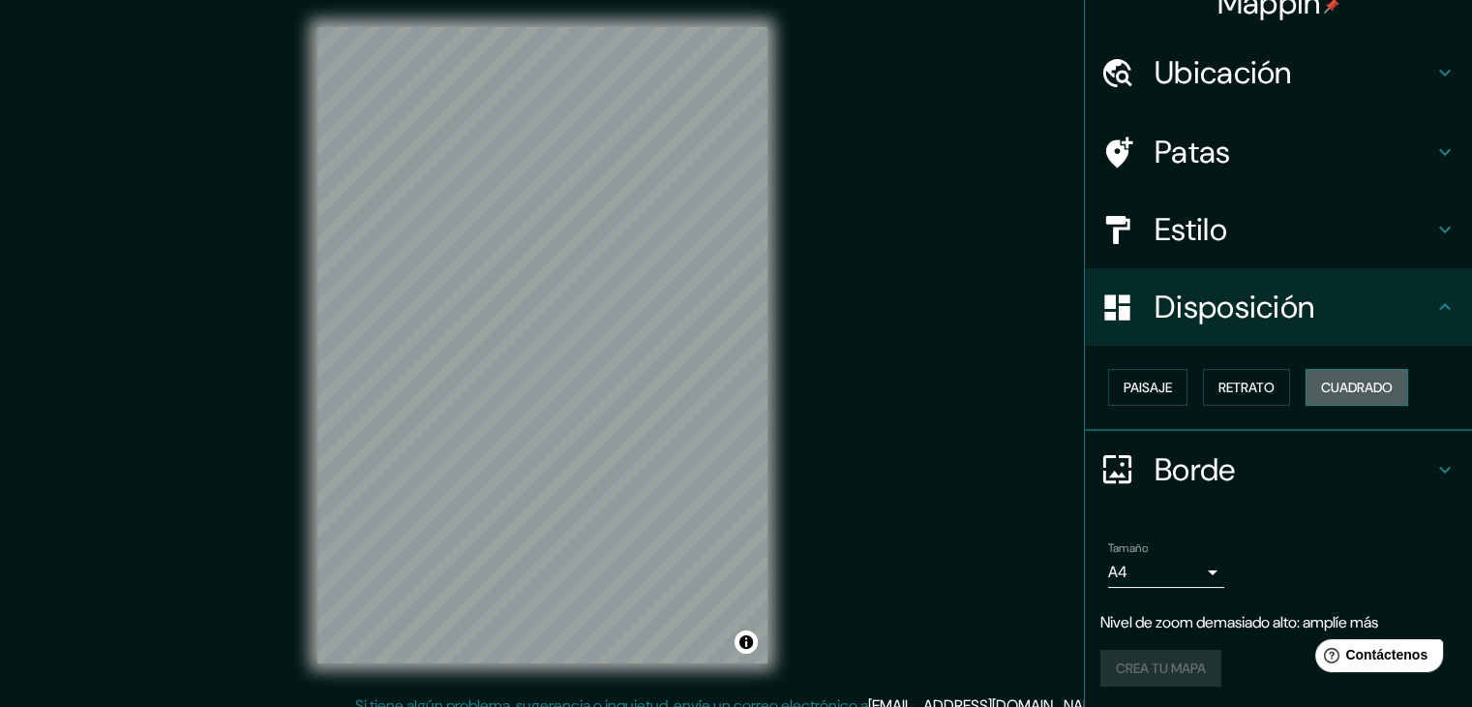
click at [1339, 382] on font "Cuadrado" at bounding box center [1357, 387] width 72 height 17
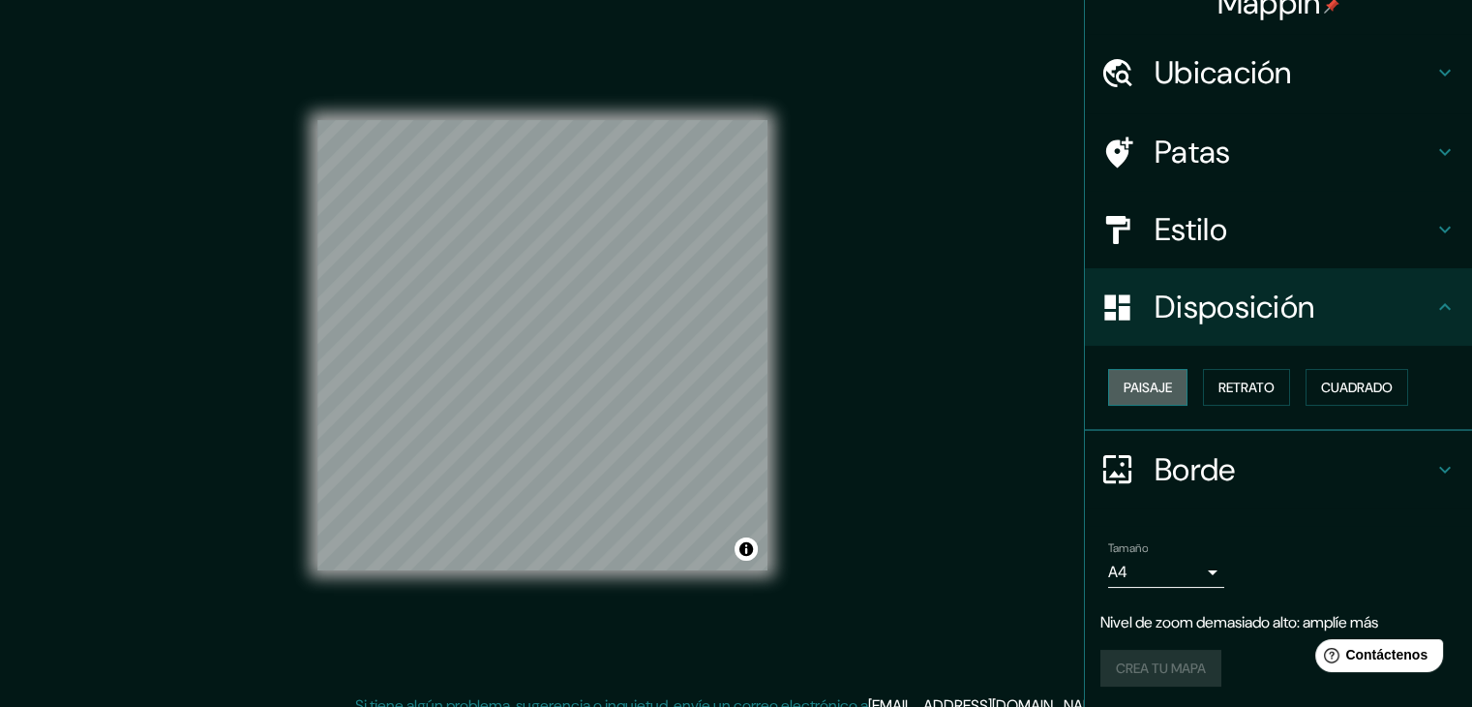
click at [1159, 383] on font "Paisaje" at bounding box center [1148, 387] width 48 height 17
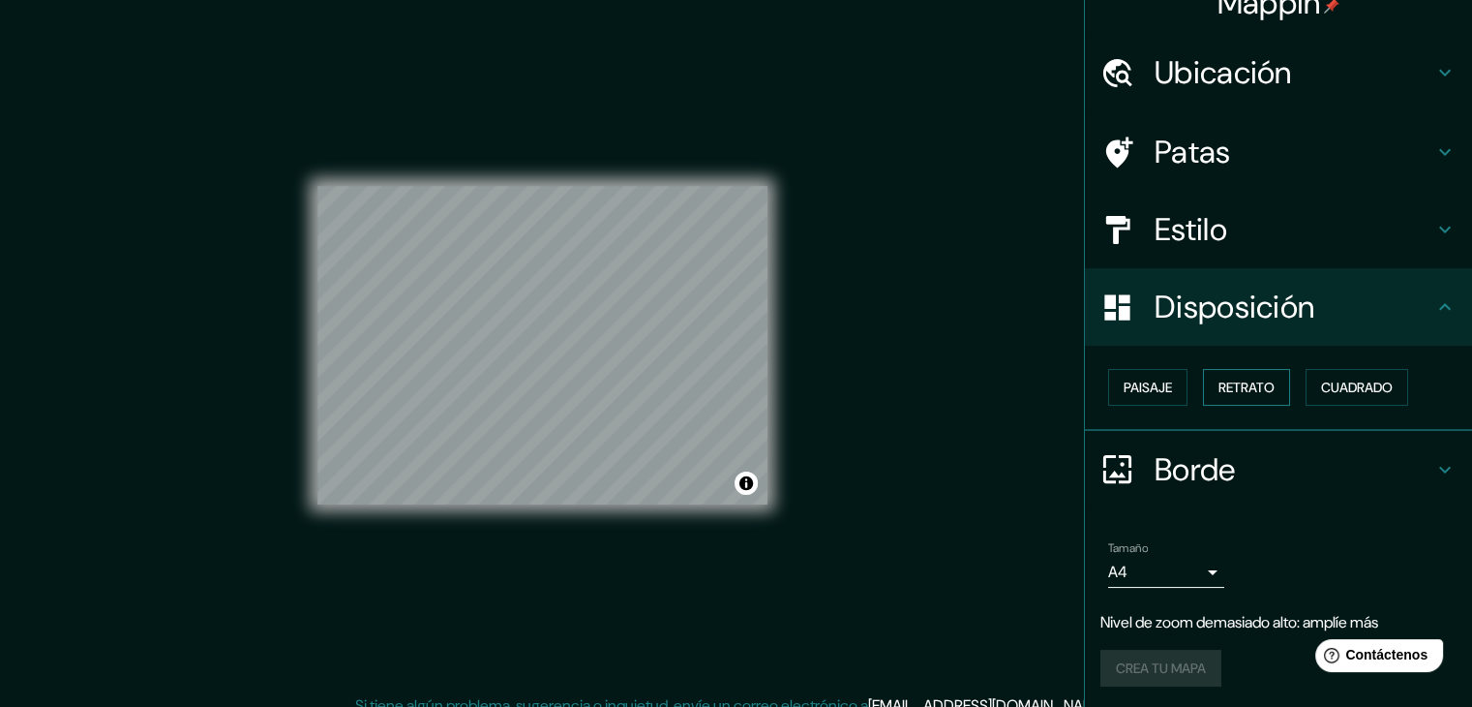
click at [1203, 373] on button "Retrato" at bounding box center [1246, 387] width 87 height 37
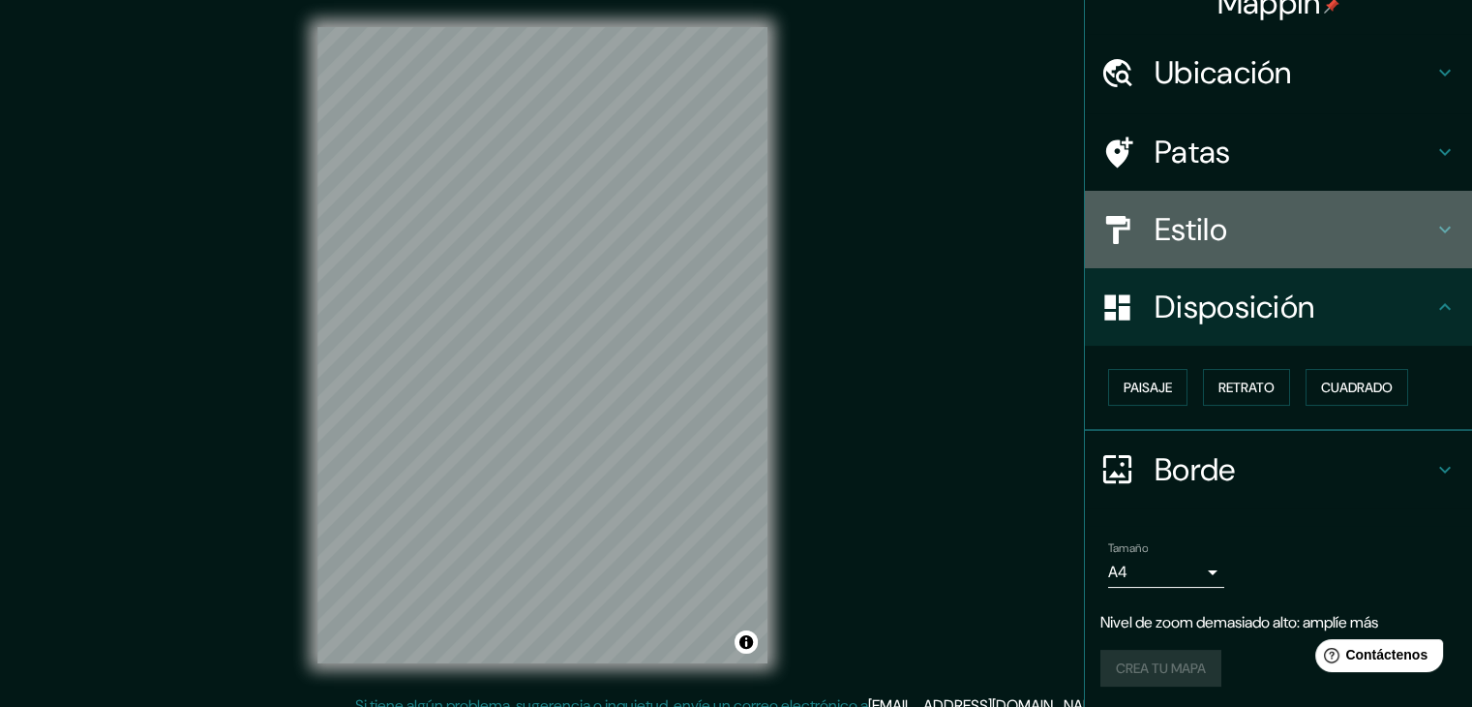
click at [1230, 219] on h4 "Estilo" at bounding box center [1294, 229] width 279 height 39
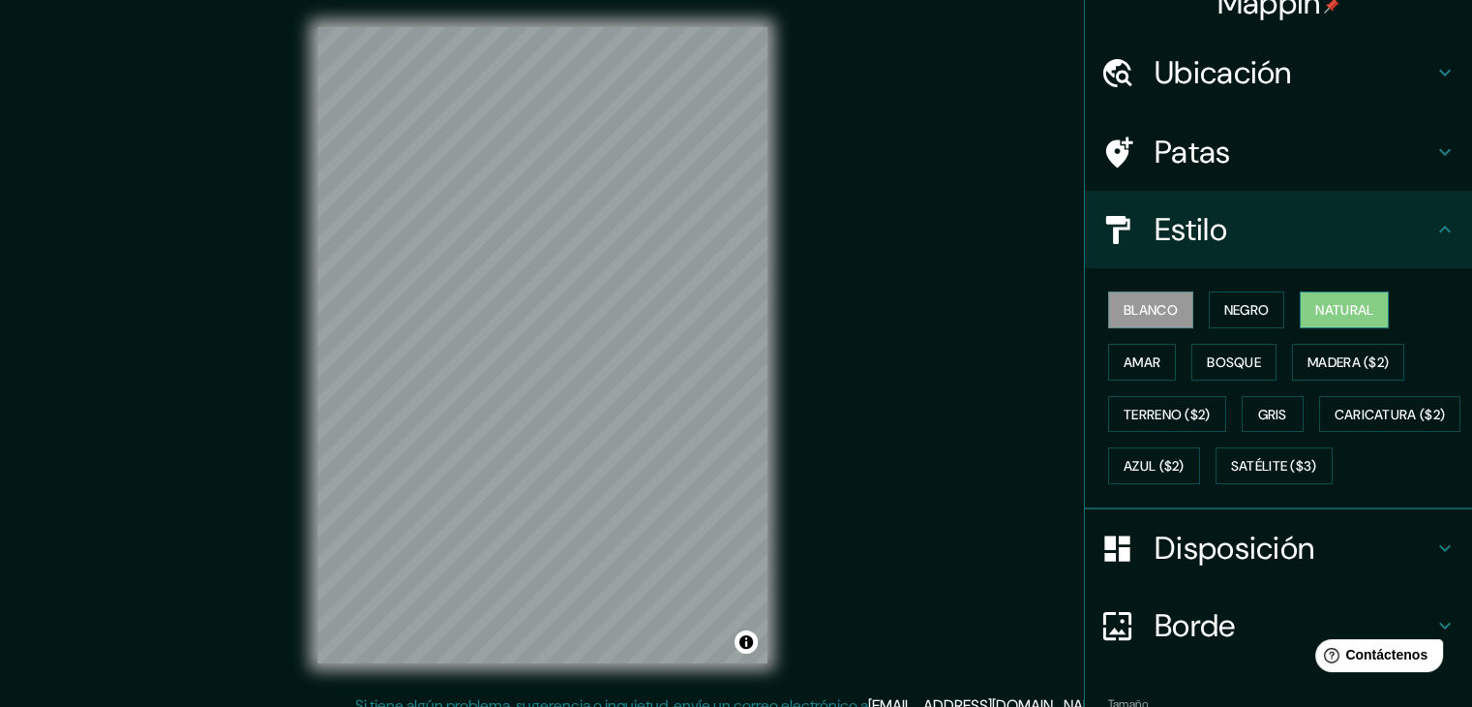
click at [1316, 301] on font "Natural" at bounding box center [1345, 309] width 58 height 17
click at [1293, 60] on h4 "Ubicación" at bounding box center [1294, 72] width 279 height 39
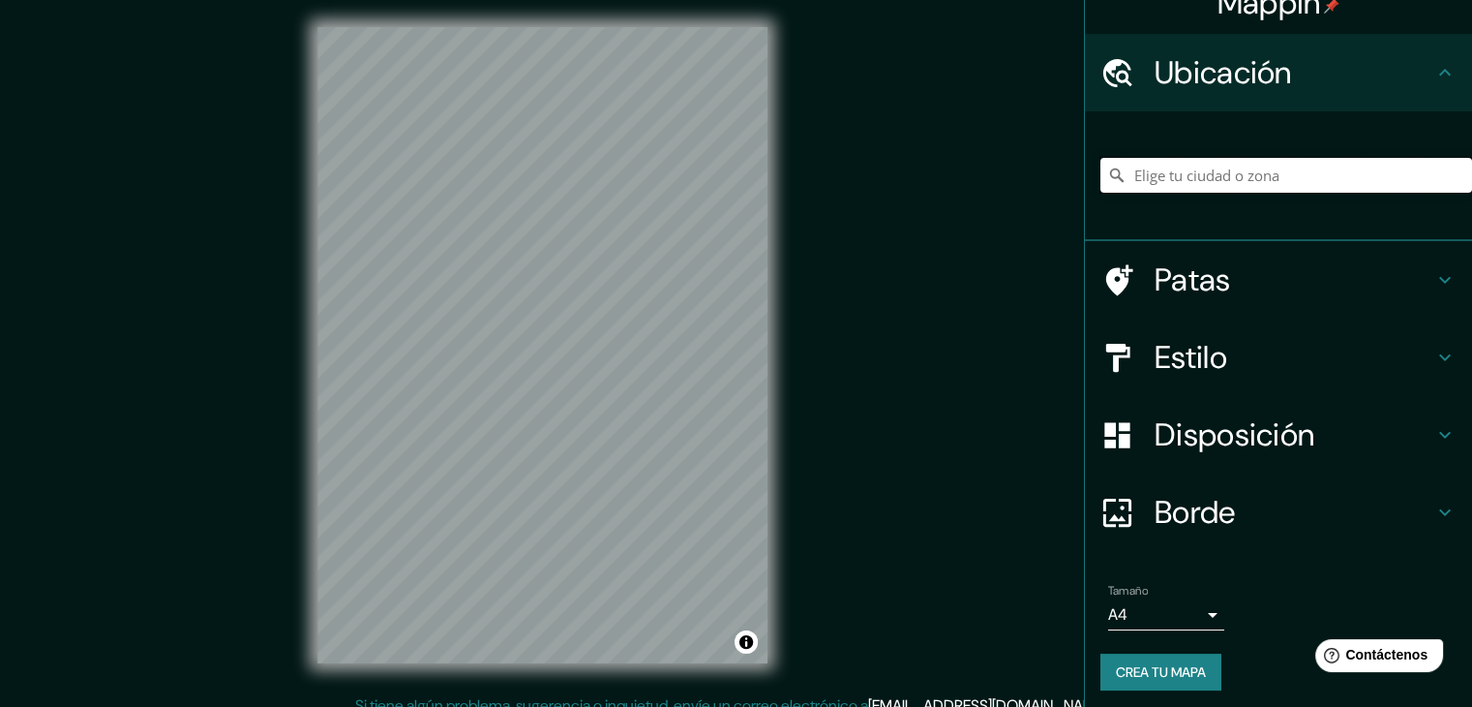
click at [1182, 176] on input "Elige tu ciudad o zona" at bounding box center [1287, 175] width 372 height 35
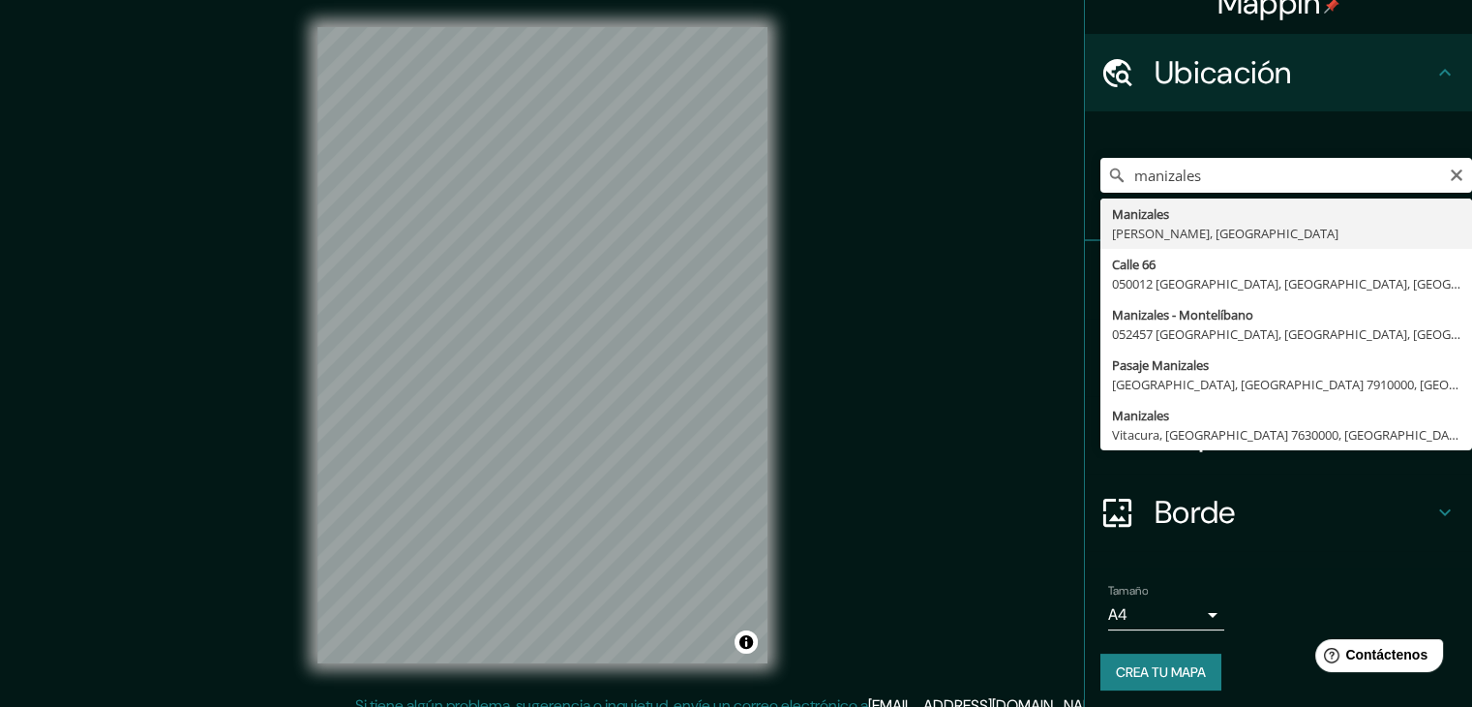
type input "Manizales, [GEOGRAPHIC_DATA], [GEOGRAPHIC_DATA]"
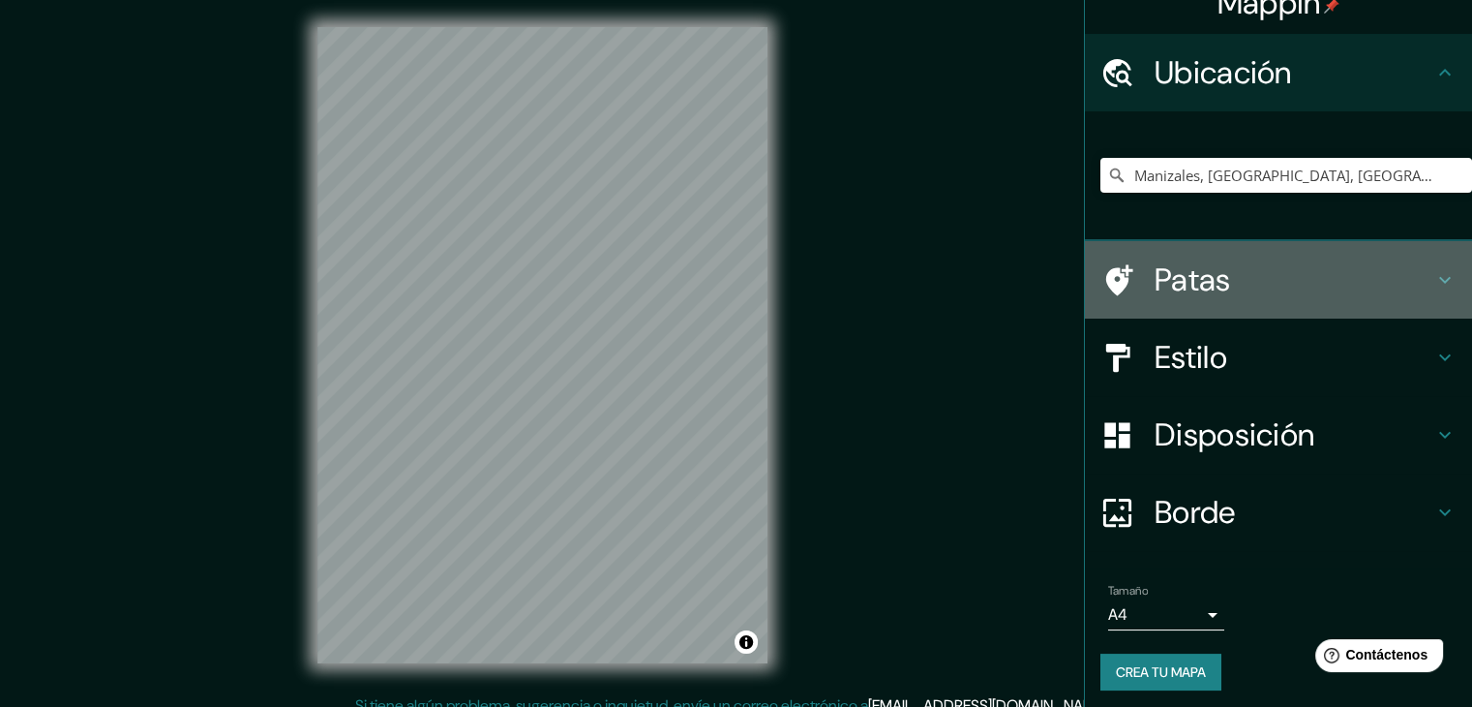
click at [1151, 254] on div "Patas" at bounding box center [1278, 279] width 387 height 77
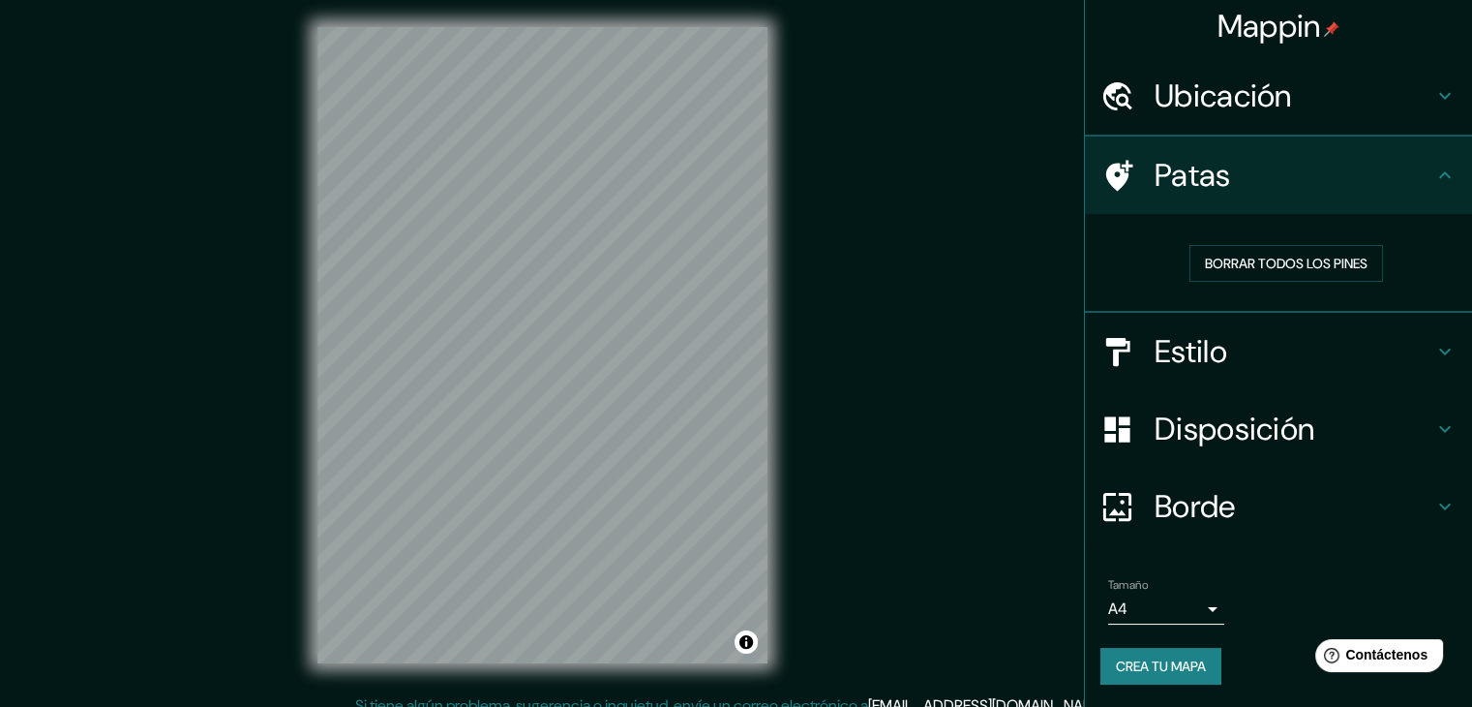
scroll to position [5, 0]
click at [1283, 171] on h4 "Patas" at bounding box center [1294, 175] width 279 height 39
click at [1253, 181] on h4 "Patas" at bounding box center [1294, 175] width 279 height 39
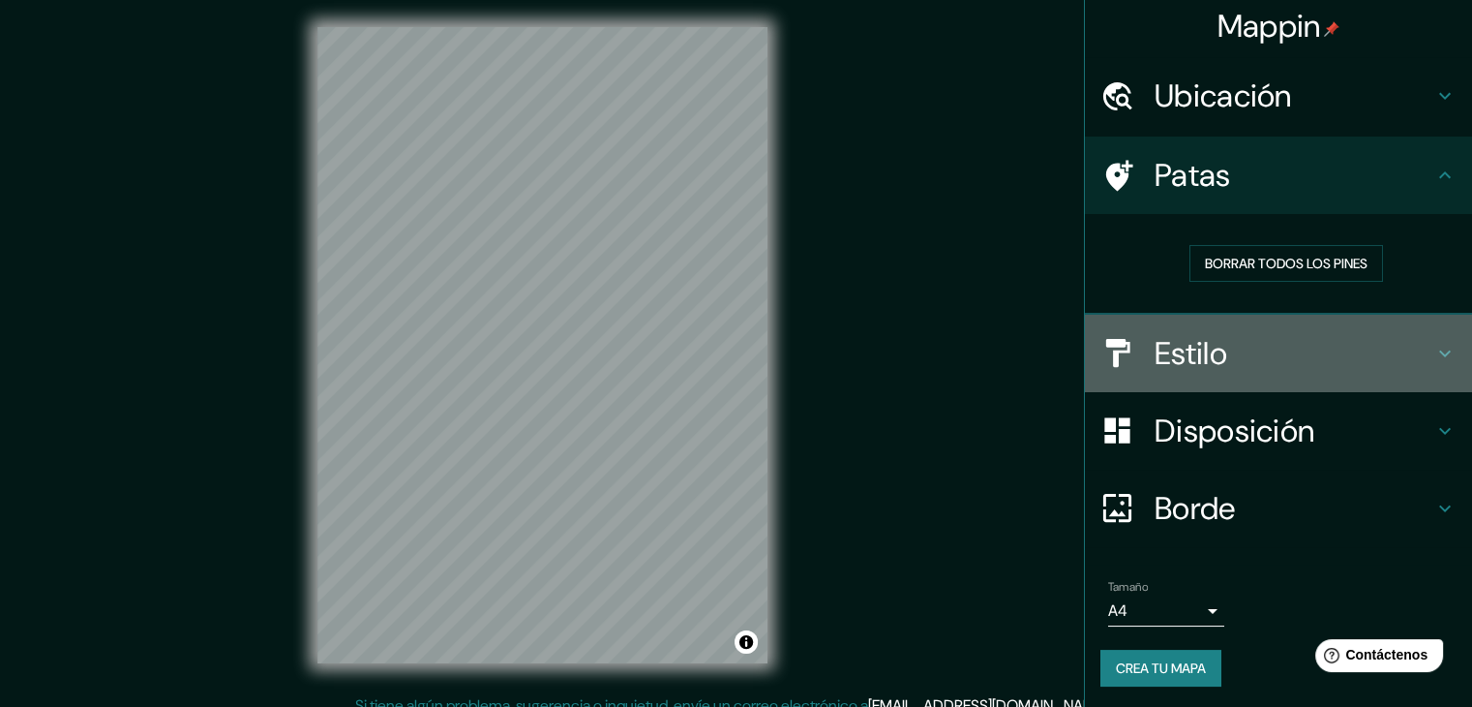
click at [1272, 339] on h4 "Estilo" at bounding box center [1294, 353] width 279 height 39
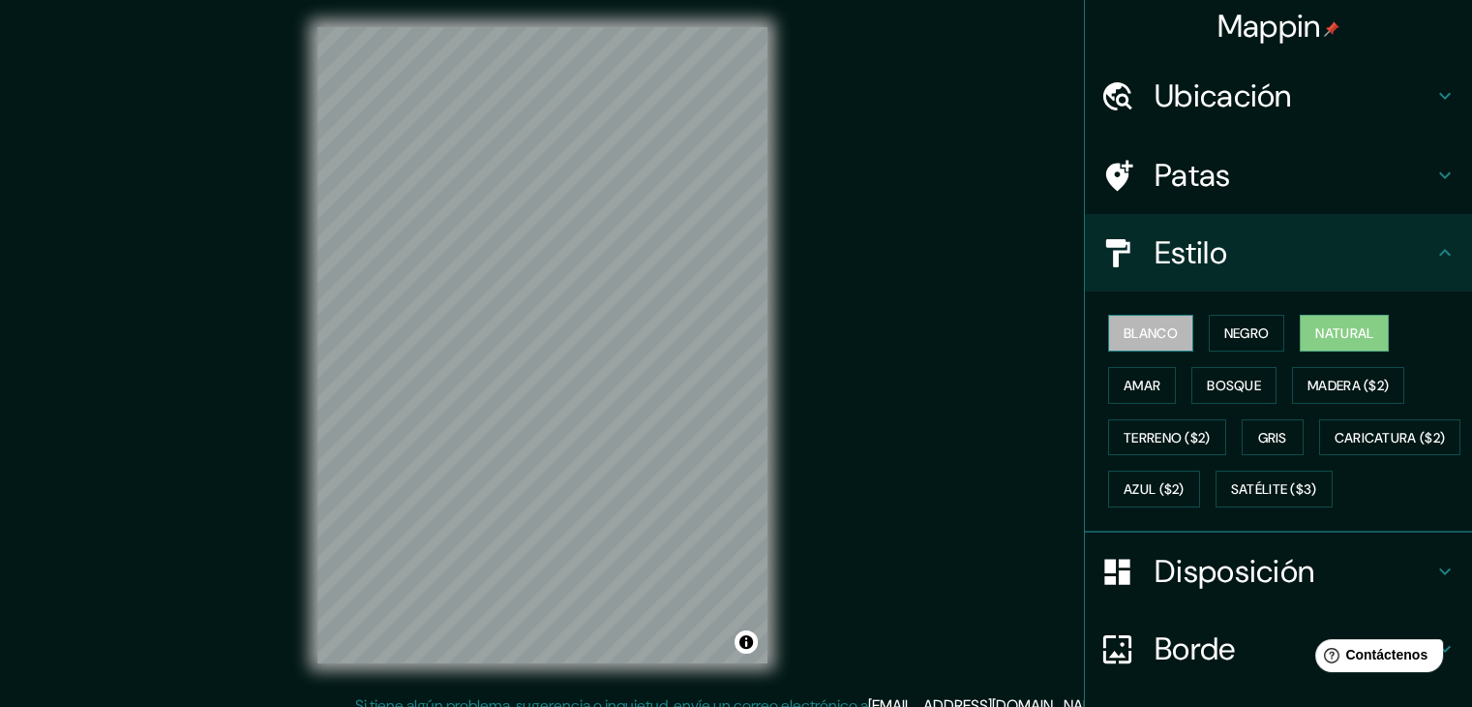
click at [1144, 324] on font "Blanco" at bounding box center [1151, 332] width 54 height 17
click at [1242, 338] on font "Negro" at bounding box center [1247, 332] width 45 height 17
click at [1327, 328] on font "Natural" at bounding box center [1345, 332] width 58 height 17
click at [1124, 385] on font "Amar" at bounding box center [1142, 385] width 37 height 17
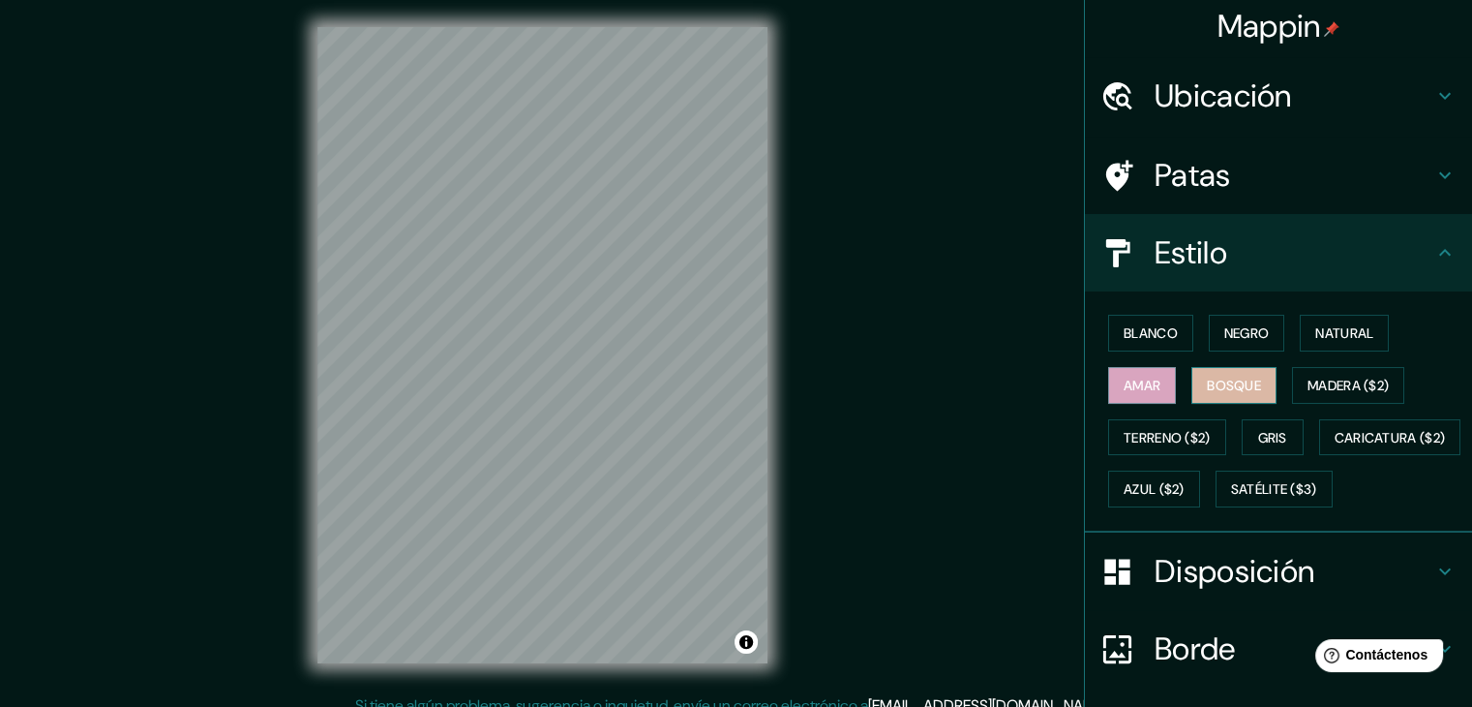
click at [1192, 380] on button "Bosque" at bounding box center [1234, 385] width 85 height 37
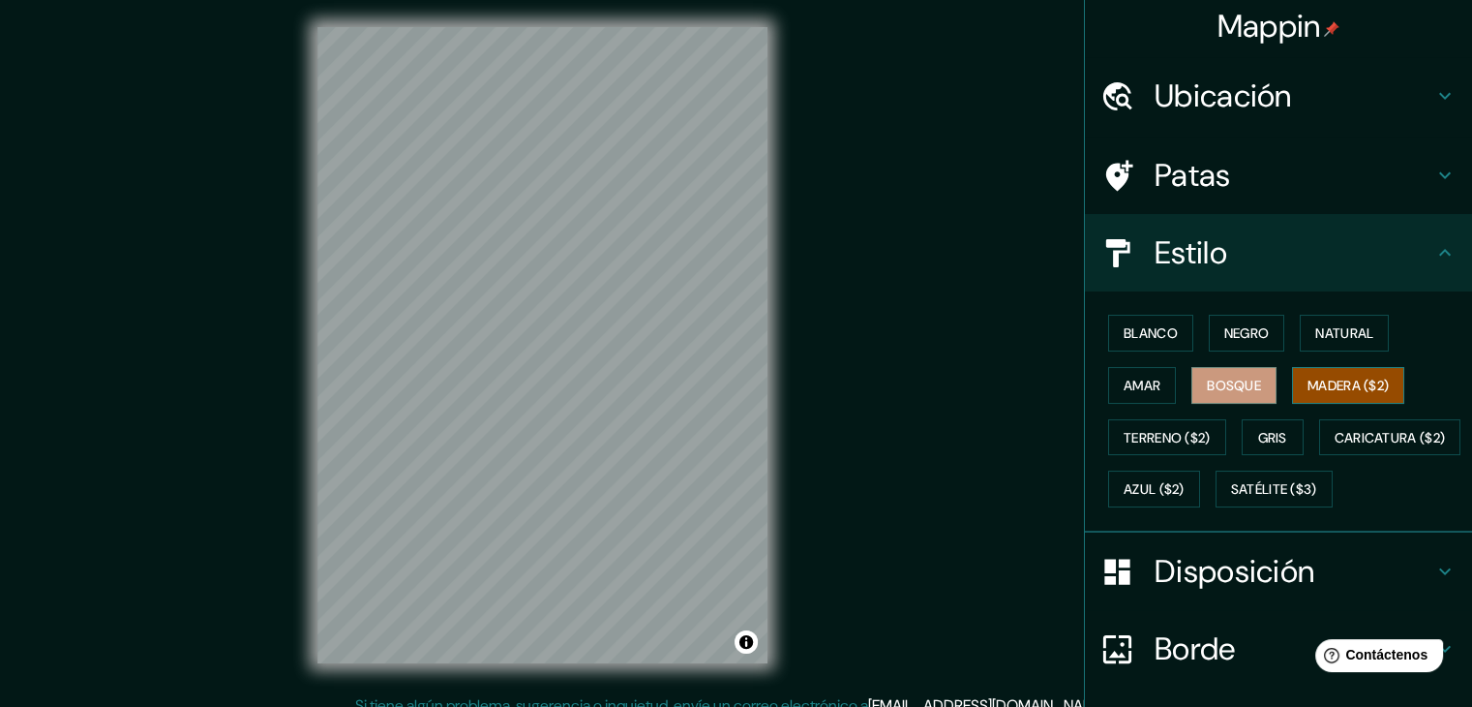
click at [1332, 367] on div "Blanco Negro Natural Amar Bosque Madera ($2) Terreno ($2) Gris Caricatura ($2) …" at bounding box center [1287, 411] width 372 height 208
click at [1332, 369] on button "Madera ($2)" at bounding box center [1348, 385] width 112 height 37
click at [1258, 425] on font "Gris" at bounding box center [1272, 437] width 29 height 25
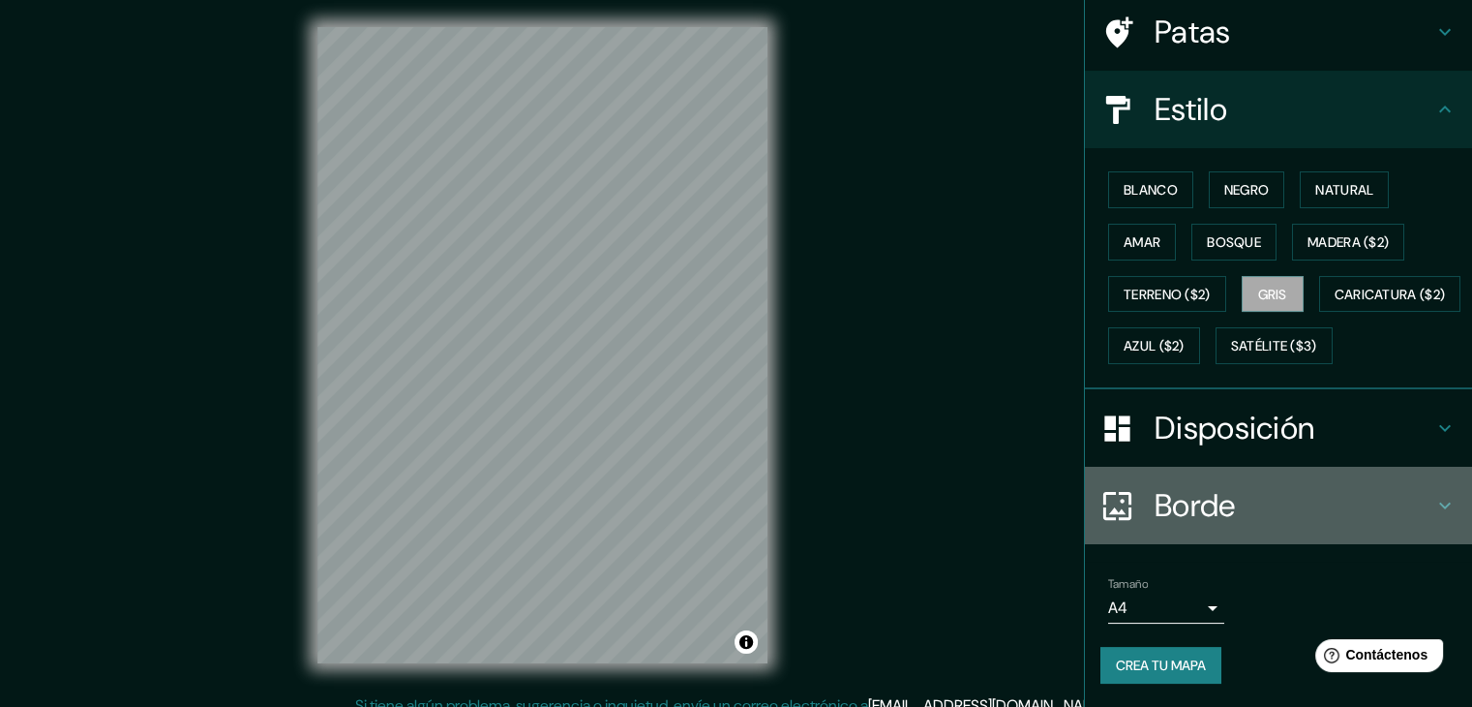
click at [1232, 500] on h4 "Borde" at bounding box center [1294, 505] width 279 height 39
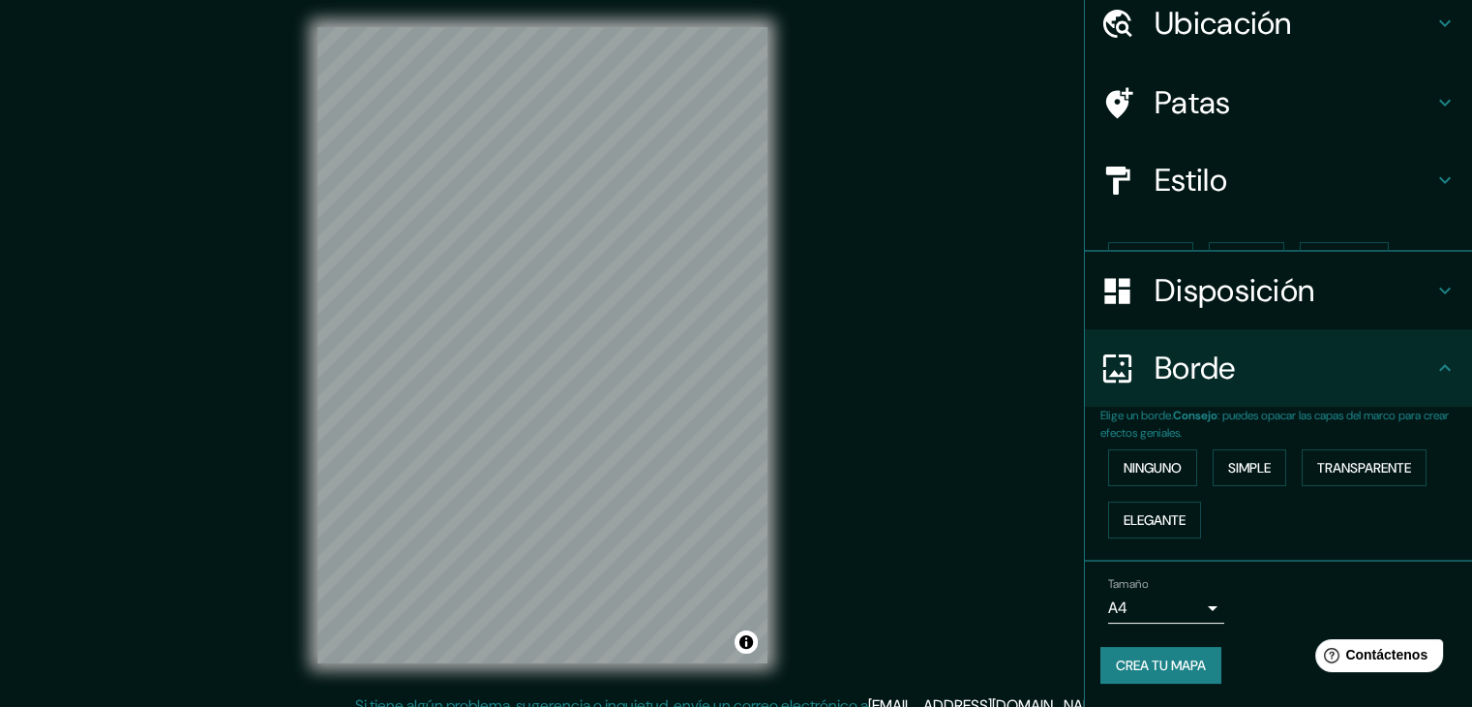
scroll to position [44, 0]
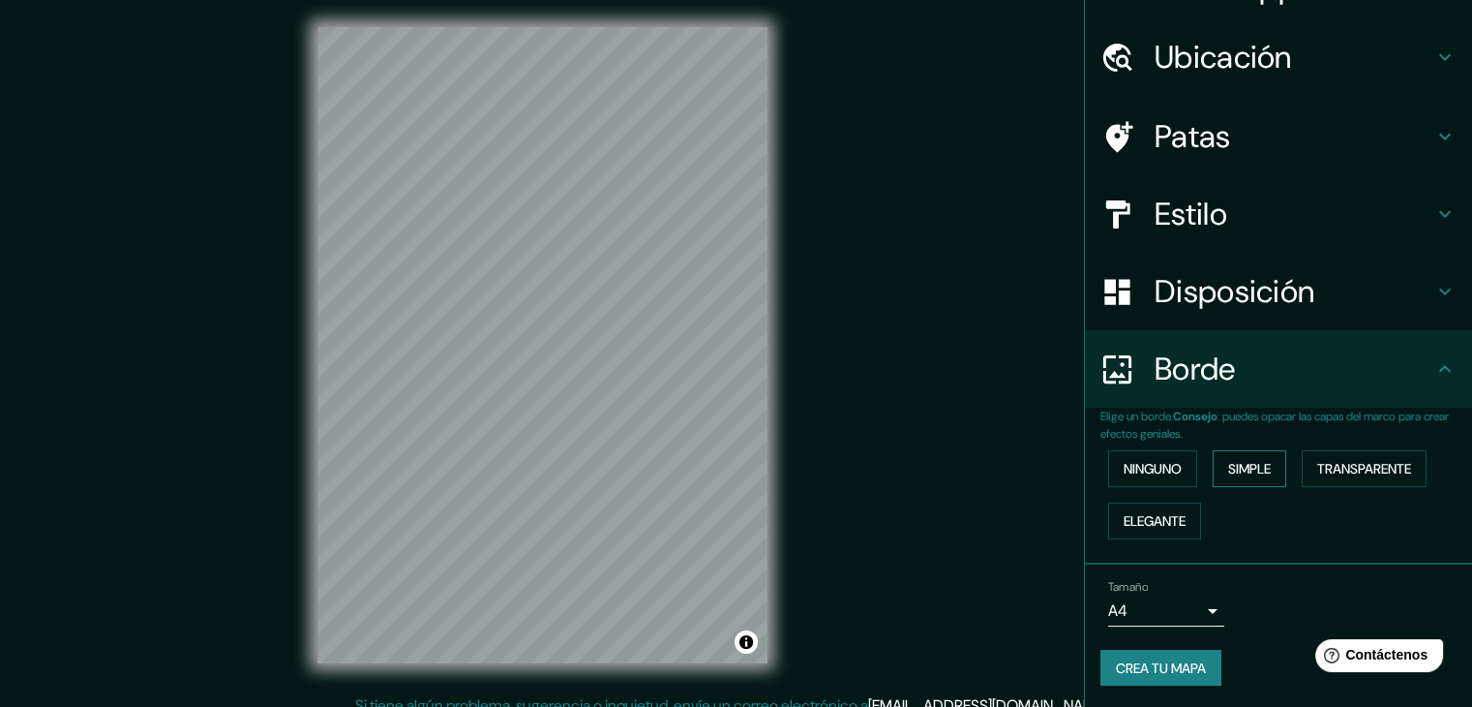
click at [1251, 463] on font "Simple" at bounding box center [1249, 468] width 43 height 17
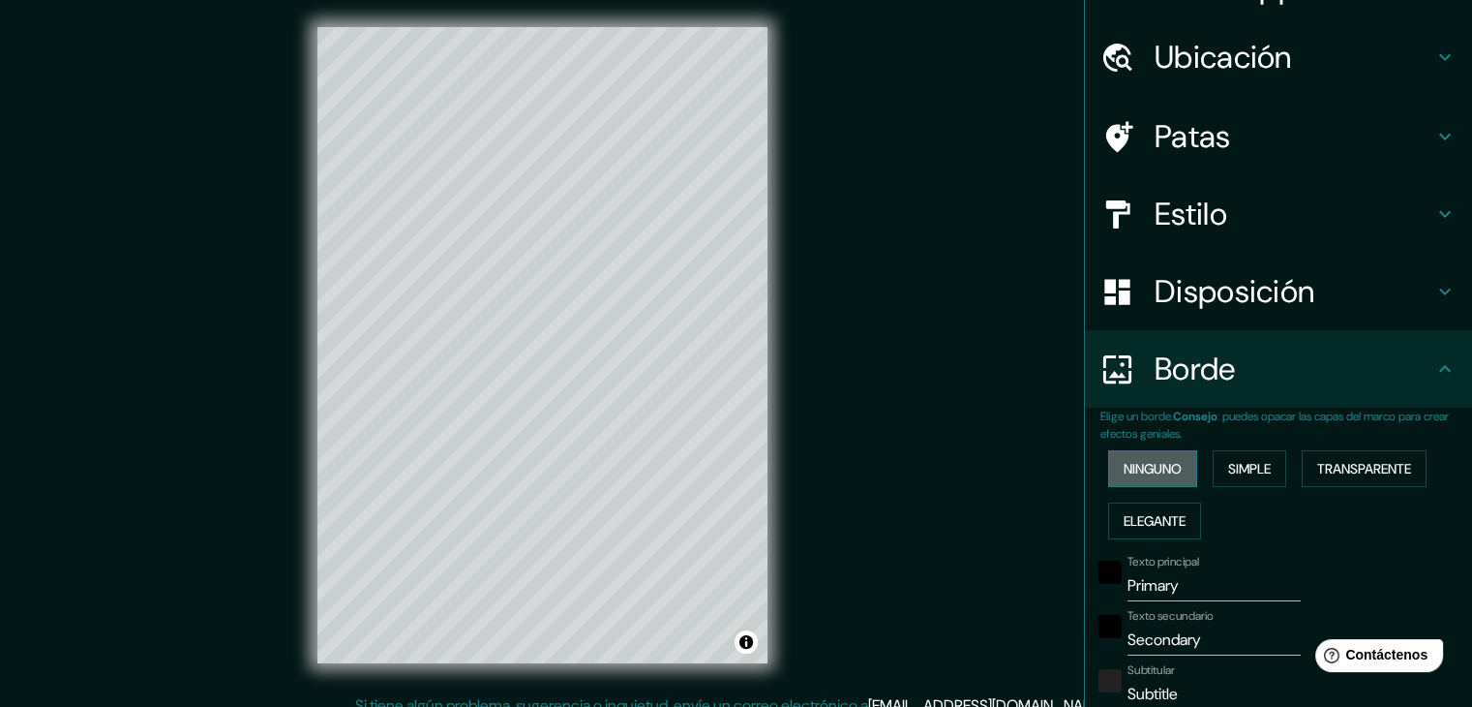
click at [1163, 463] on font "Ninguno" at bounding box center [1153, 468] width 58 height 17
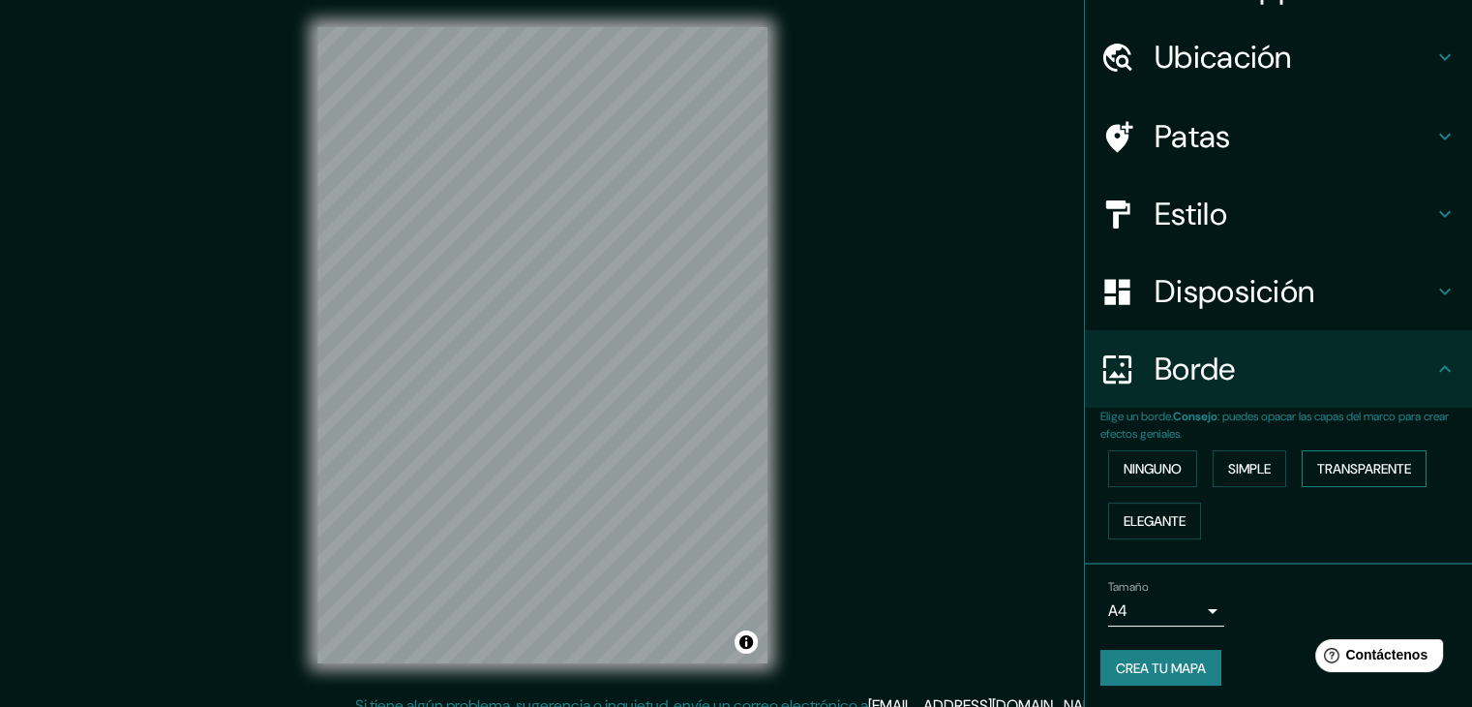
click at [1403, 460] on font "Transparente" at bounding box center [1365, 468] width 94 height 17
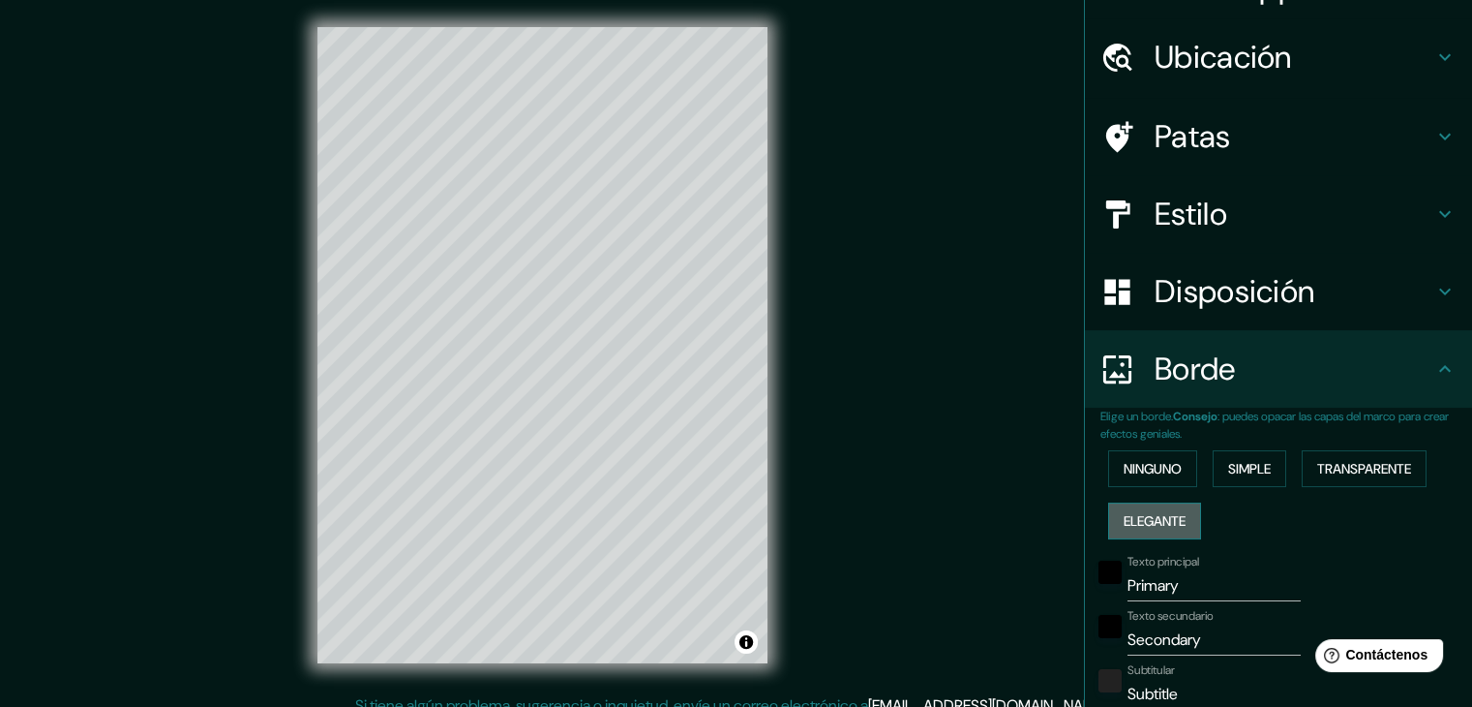
click at [1151, 508] on font "Elegante" at bounding box center [1155, 520] width 62 height 25
click at [1162, 471] on font "Ninguno" at bounding box center [1153, 468] width 58 height 17
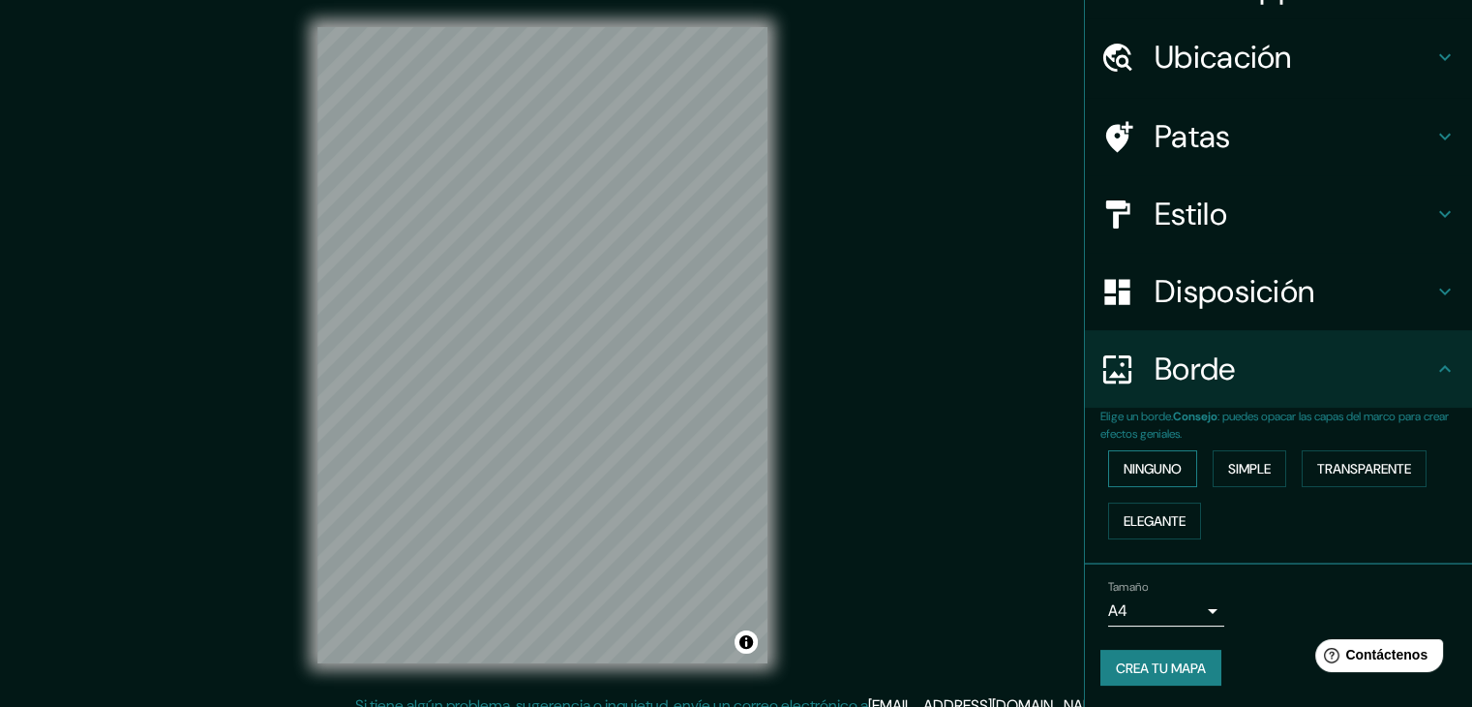
scroll to position [22, 0]
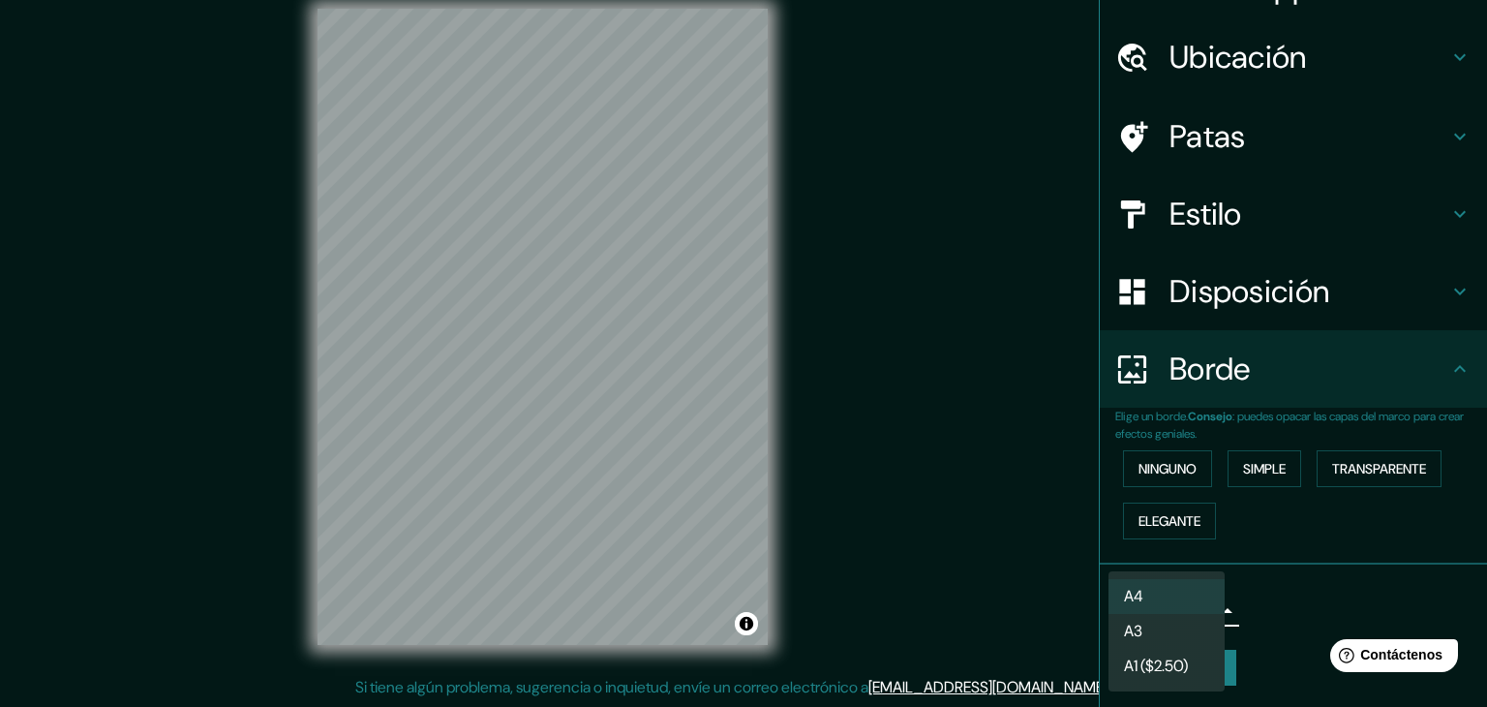
click at [1192, 594] on body "Mappin Ubicación Manizales, [GEOGRAPHIC_DATA], [GEOGRAPHIC_DATA] Patas Estilo D…" at bounding box center [743, 331] width 1487 height 707
click at [1270, 592] on div at bounding box center [743, 353] width 1487 height 707
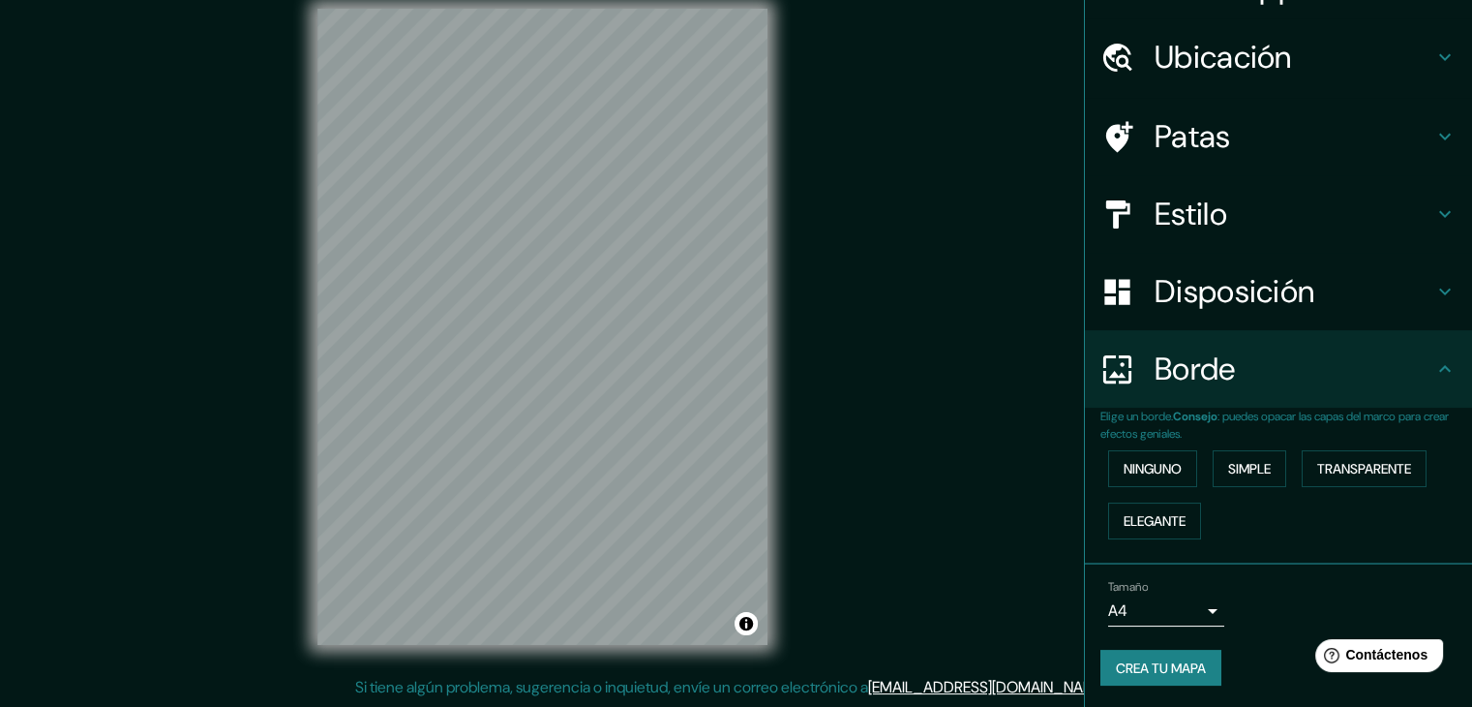
click at [1196, 224] on font "Estilo" at bounding box center [1191, 214] width 73 height 41
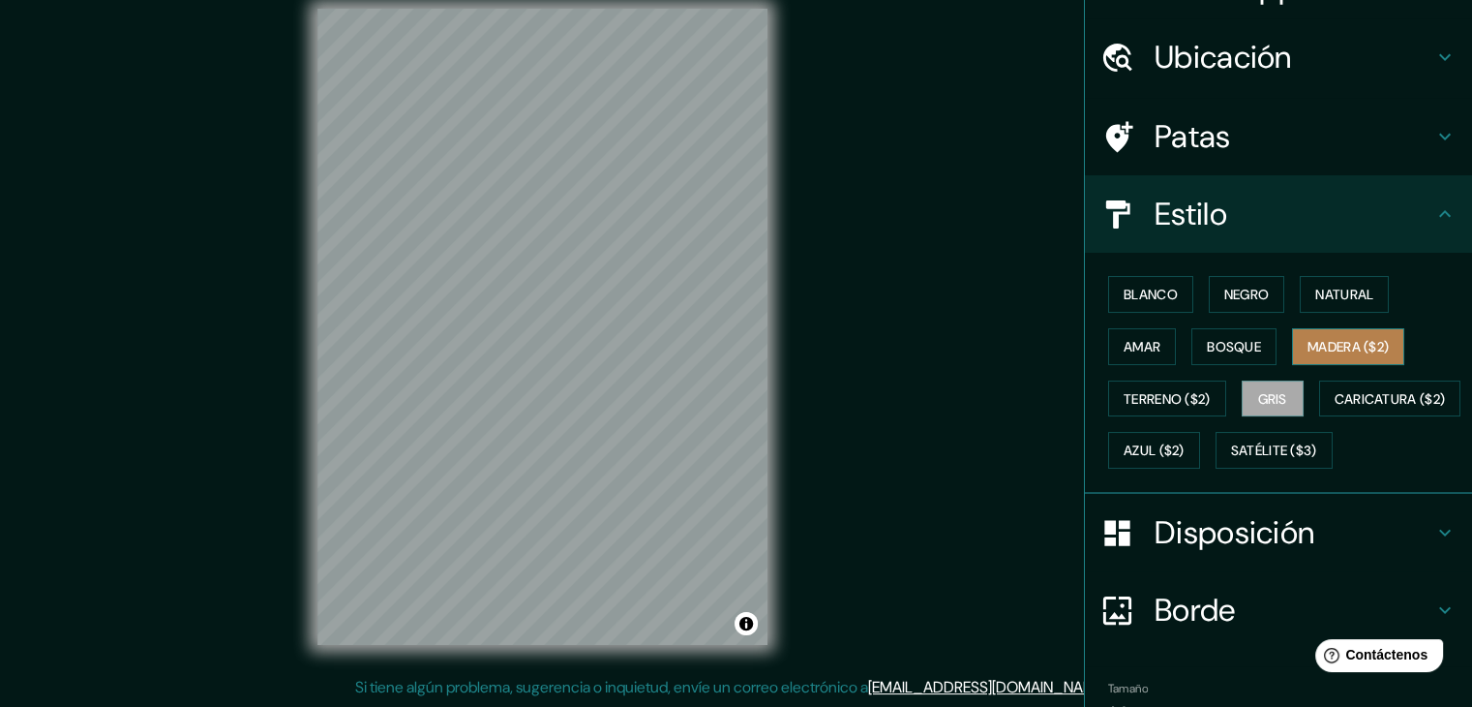
click at [1332, 347] on font "Madera ($2)" at bounding box center [1348, 346] width 81 height 17
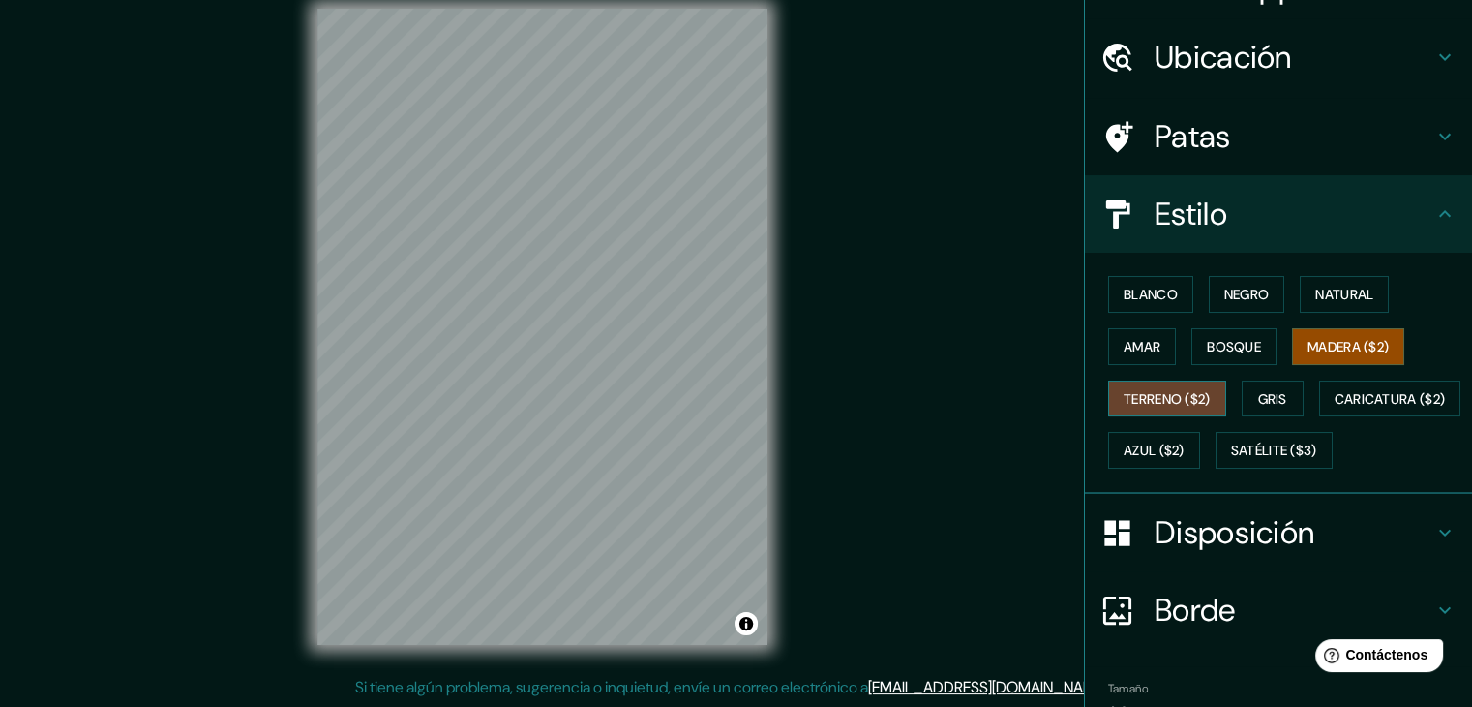
click at [1181, 394] on font "Terreno ($2)" at bounding box center [1167, 398] width 87 height 17
click at [1335, 408] on font "Caricatura ($2)" at bounding box center [1390, 398] width 111 height 17
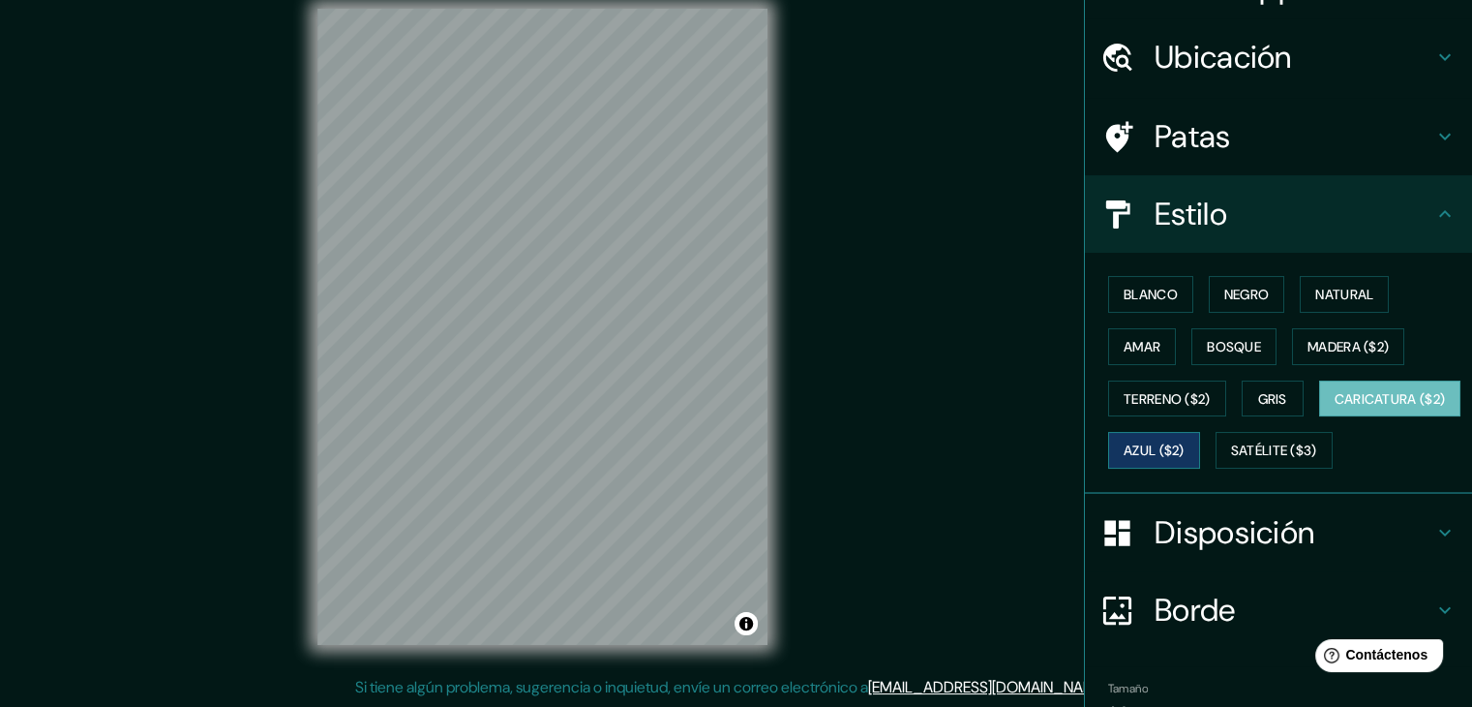
click at [1185, 442] on font "Azul ($2)" at bounding box center [1154, 450] width 61 height 17
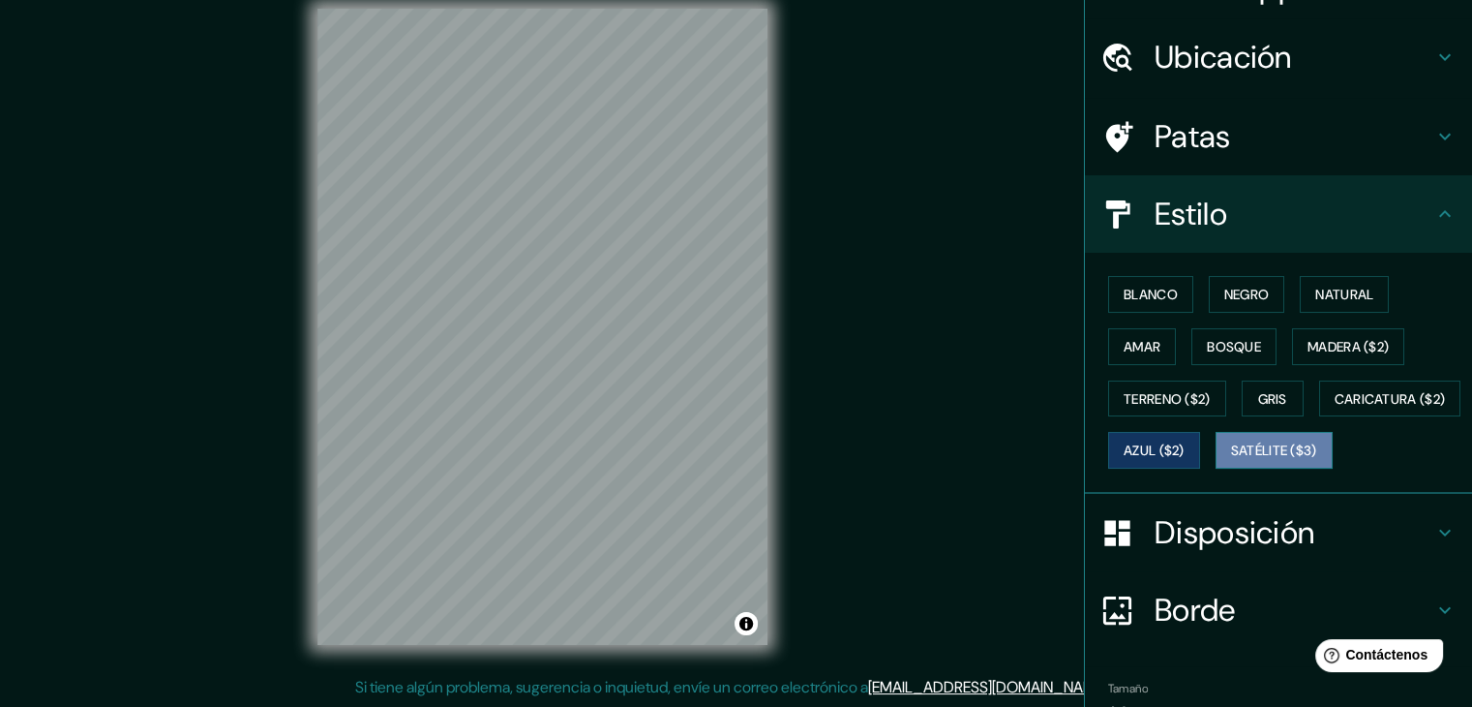
click at [1216, 469] on button "Satélite ($3)" at bounding box center [1274, 450] width 117 height 37
click at [1143, 338] on font "Amar" at bounding box center [1142, 346] width 37 height 17
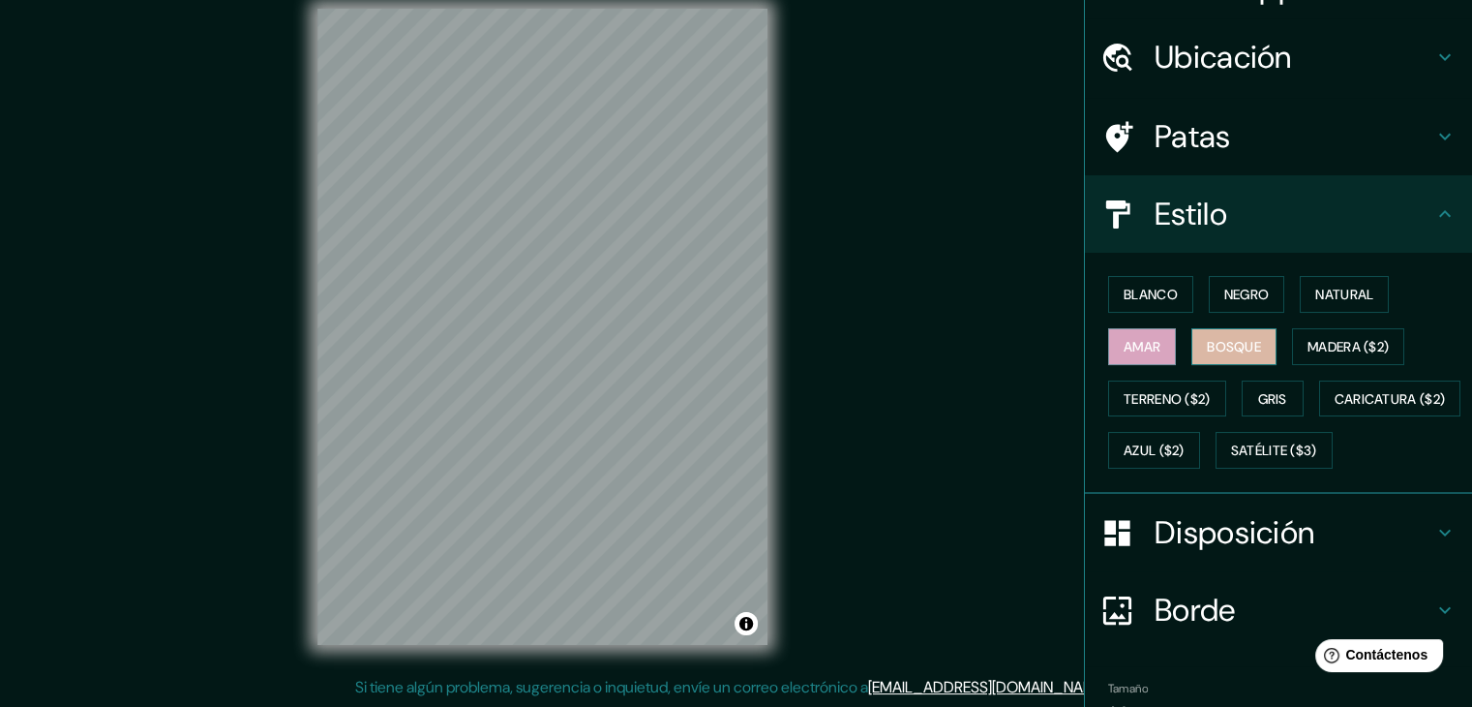
click at [1207, 344] on font "Bosque" at bounding box center [1234, 346] width 54 height 17
click at [1167, 349] on div "Blanco Negro Natural Amar Bosque Madera ($2) Terreno ($2) Gris Caricatura ($2) …" at bounding box center [1287, 372] width 372 height 208
click at [1150, 346] on button "Amar" at bounding box center [1142, 346] width 68 height 37
click at [1151, 386] on font "Terreno ($2)" at bounding box center [1167, 398] width 87 height 25
